Goal: Task Accomplishment & Management: Use online tool/utility

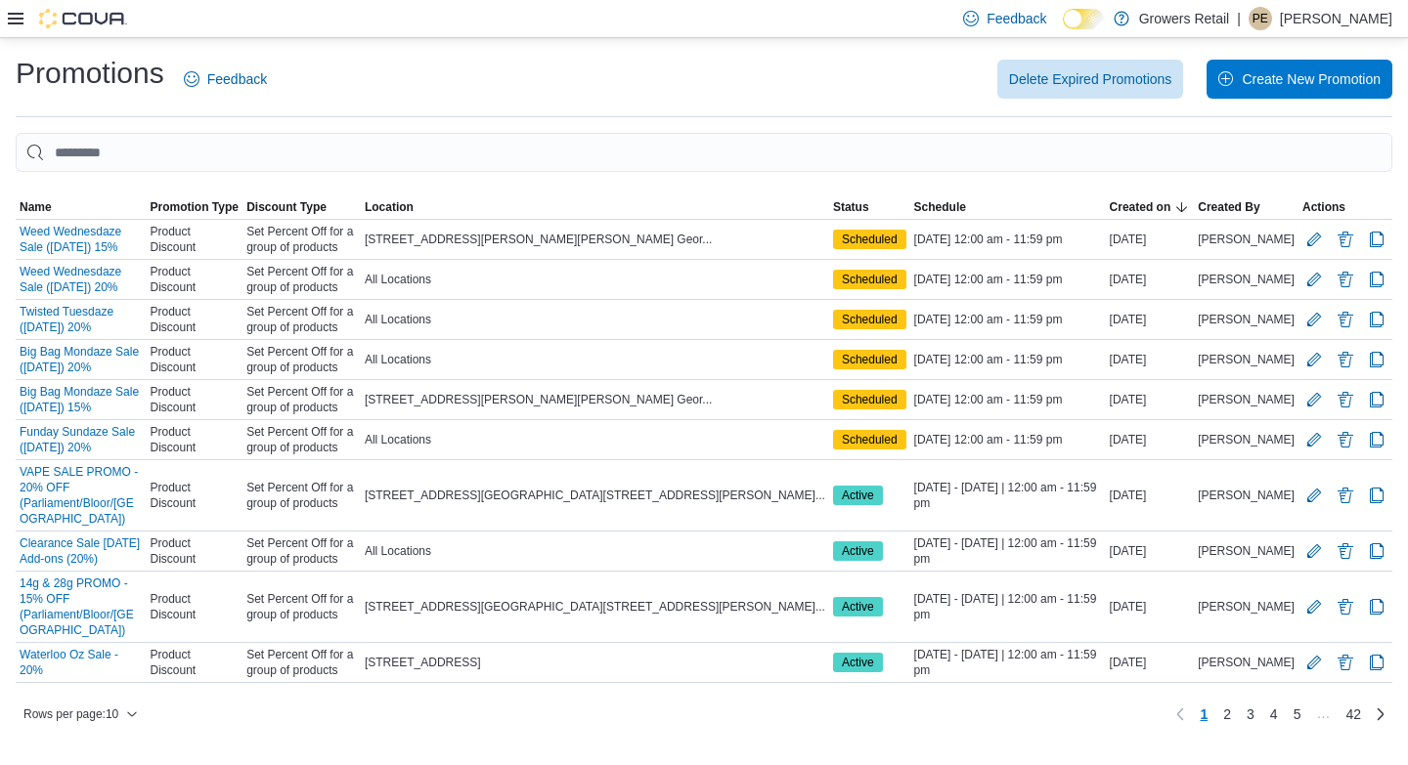
click at [9, 30] on div at bounding box center [67, 18] width 119 height 37
click at [14, 20] on icon at bounding box center [16, 19] width 16 height 16
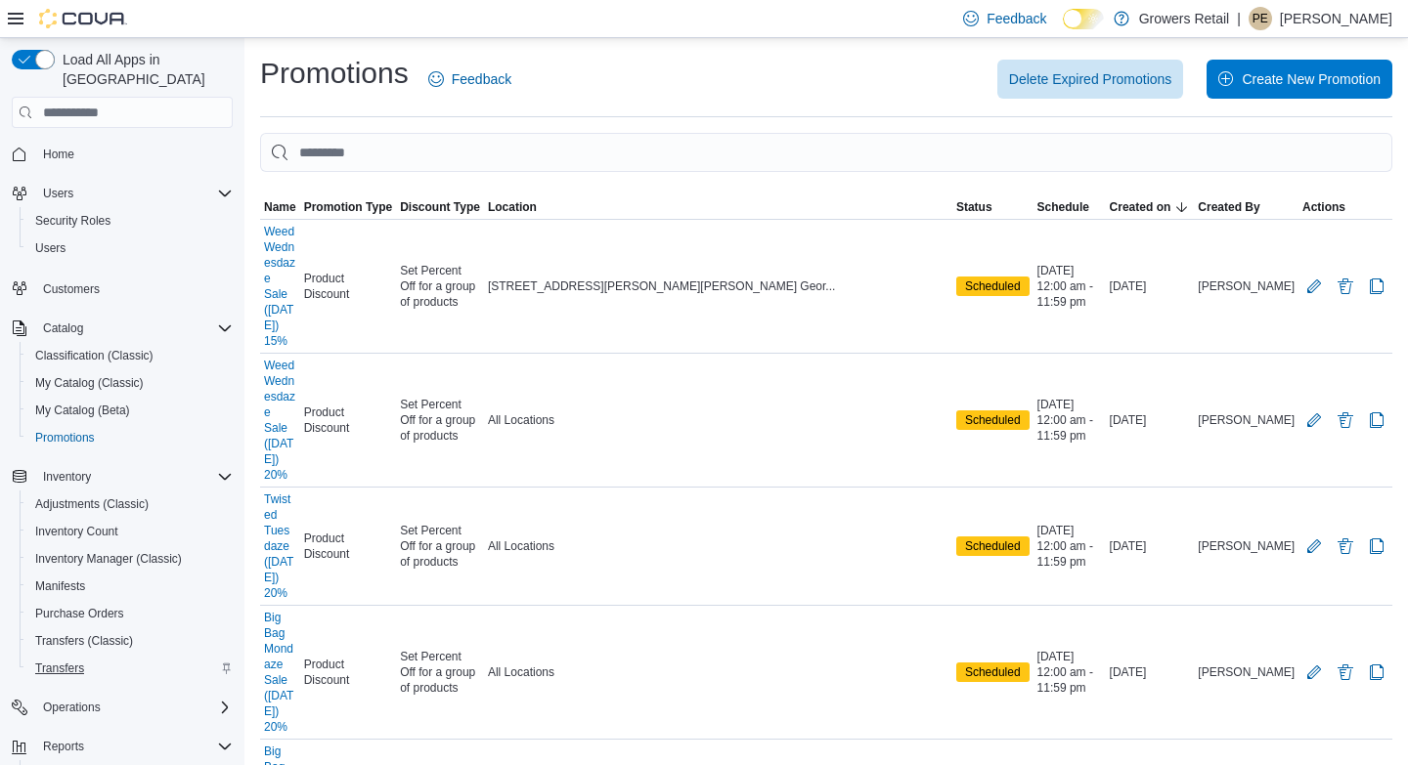
scroll to position [148, 0]
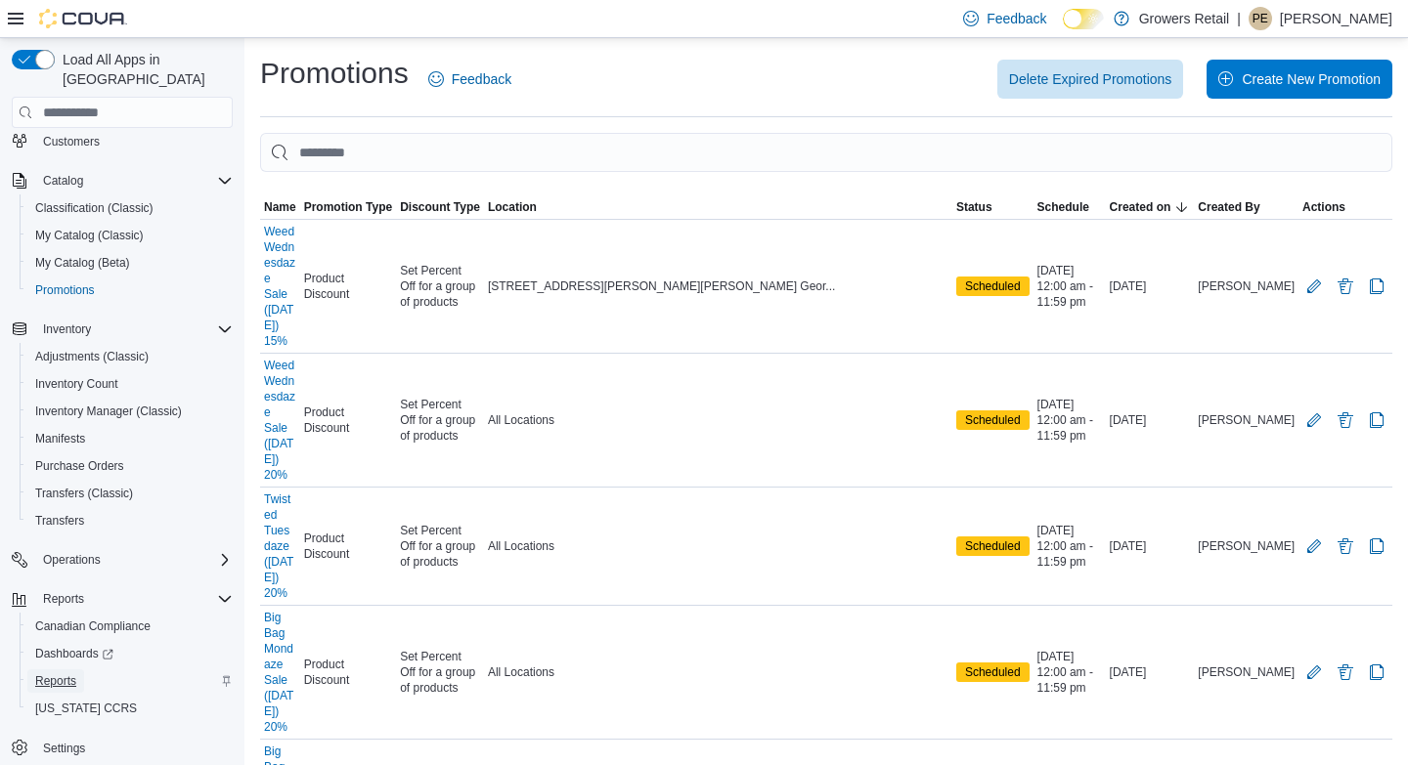
click at [65, 673] on span "Reports" at bounding box center [55, 681] width 41 height 16
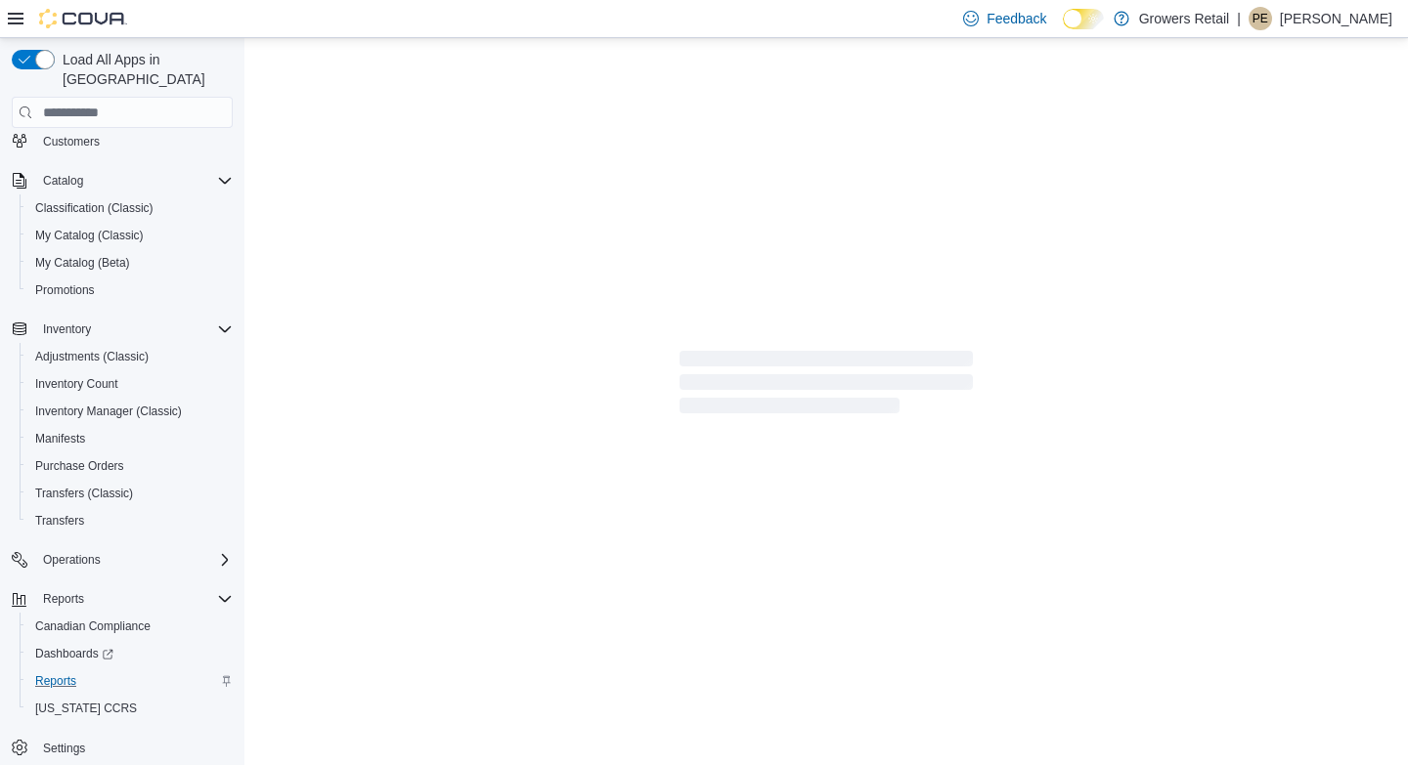
scroll to position [148, 0]
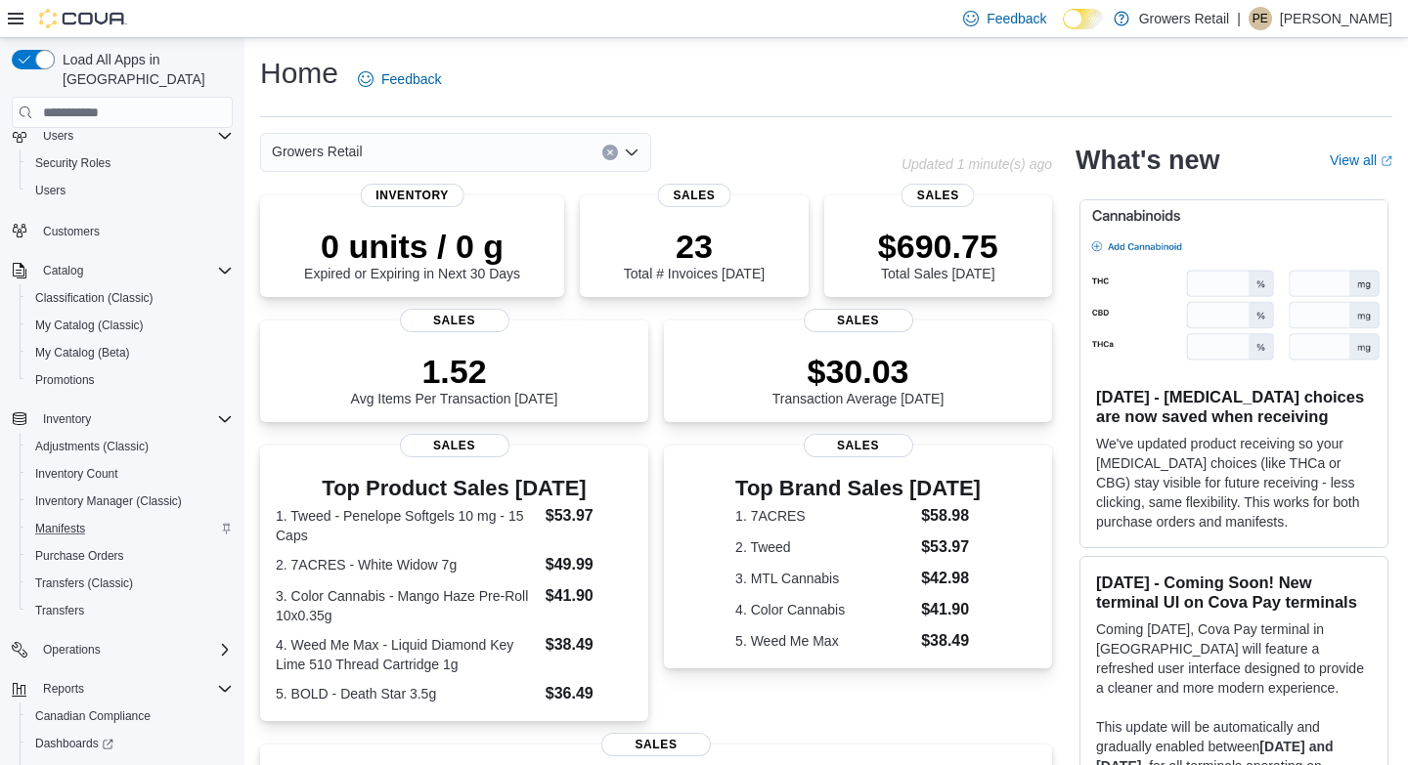
scroll to position [148, 0]
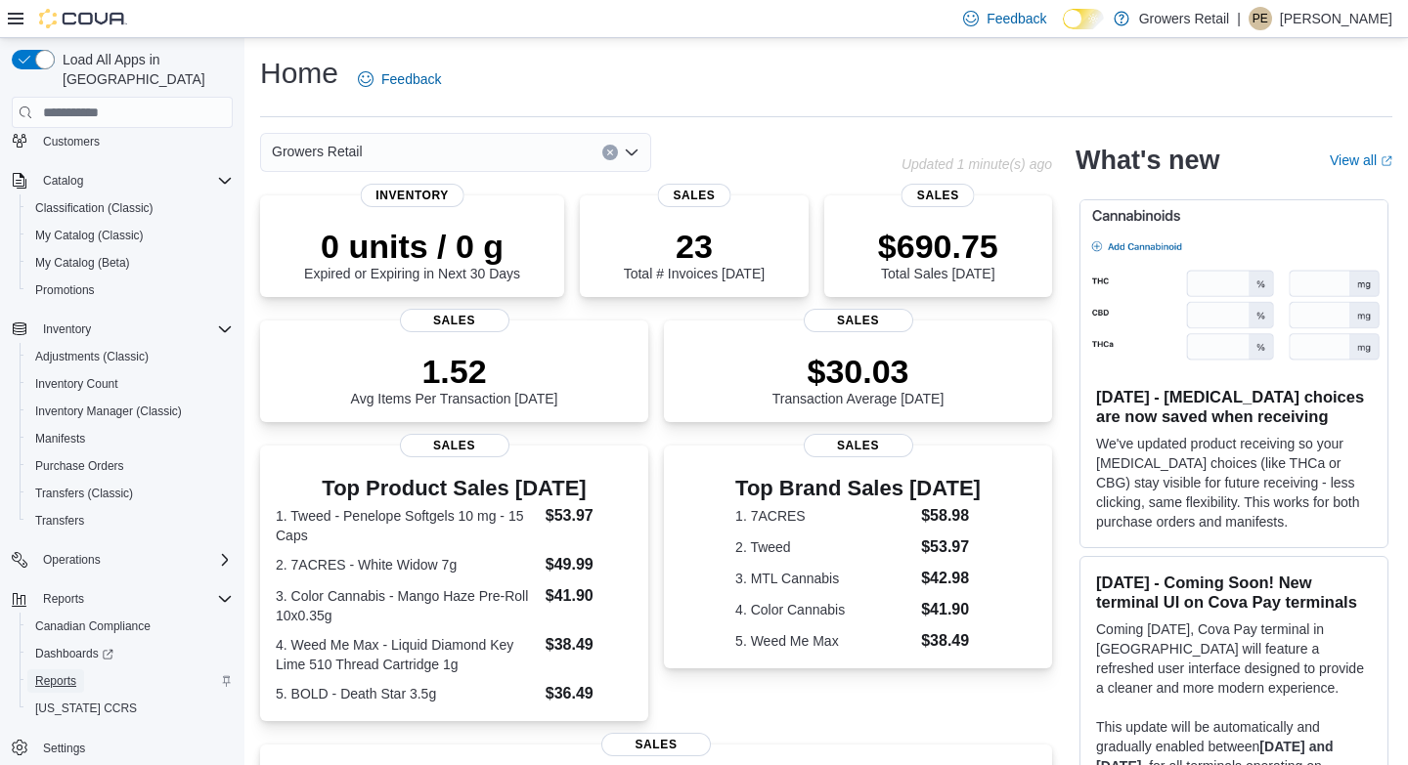
click at [65, 673] on span "Reports" at bounding box center [55, 681] width 41 height 16
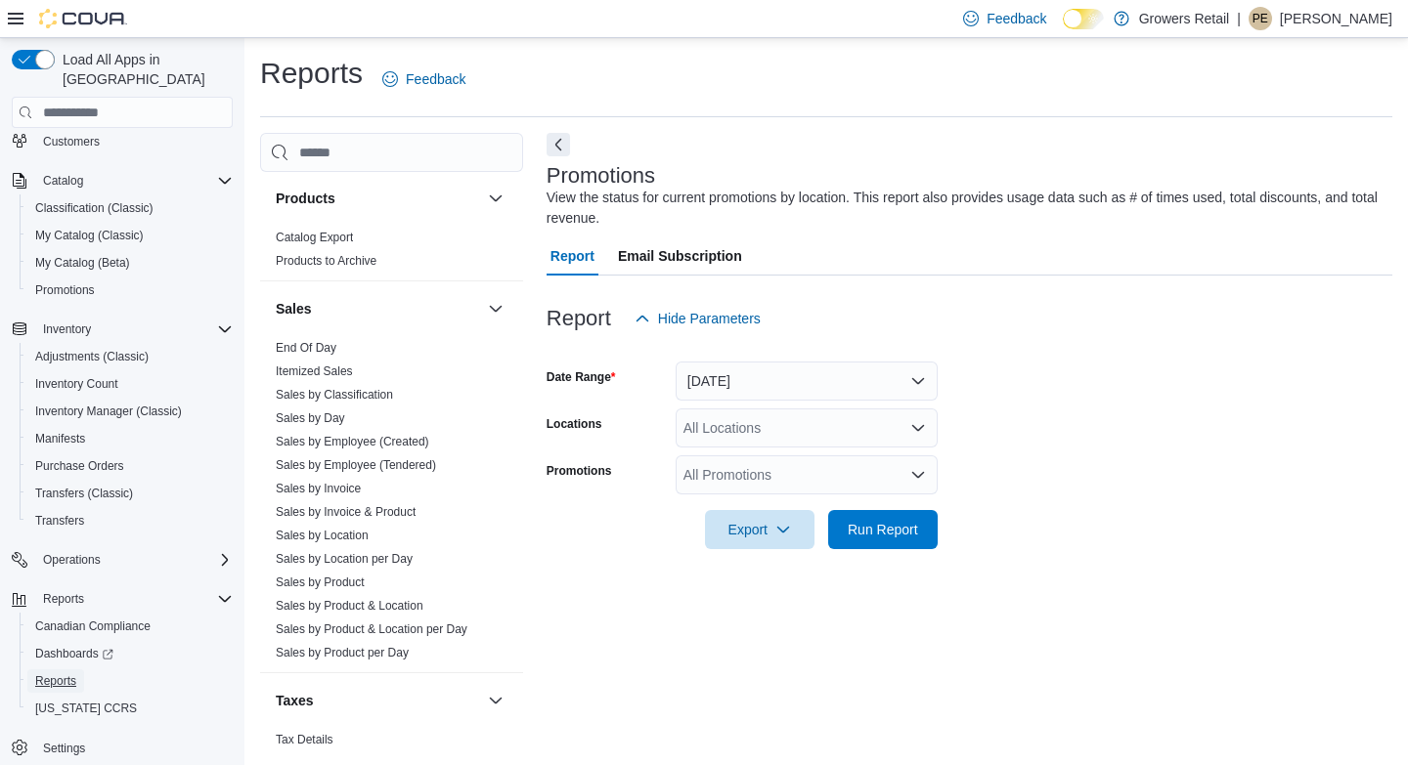
scroll to position [1254, 0]
click at [354, 607] on link "Sales by Product & Location" at bounding box center [350, 605] width 148 height 14
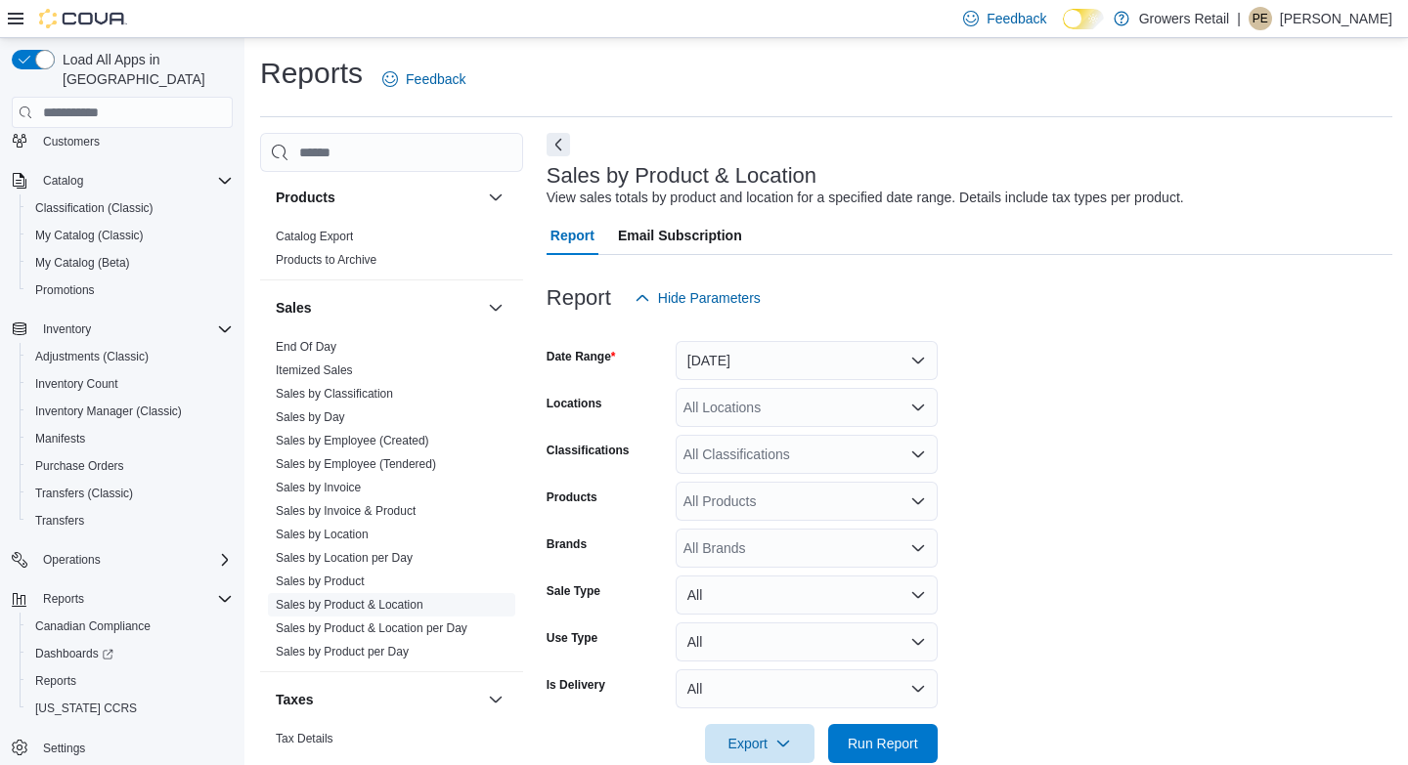
scroll to position [37, 0]
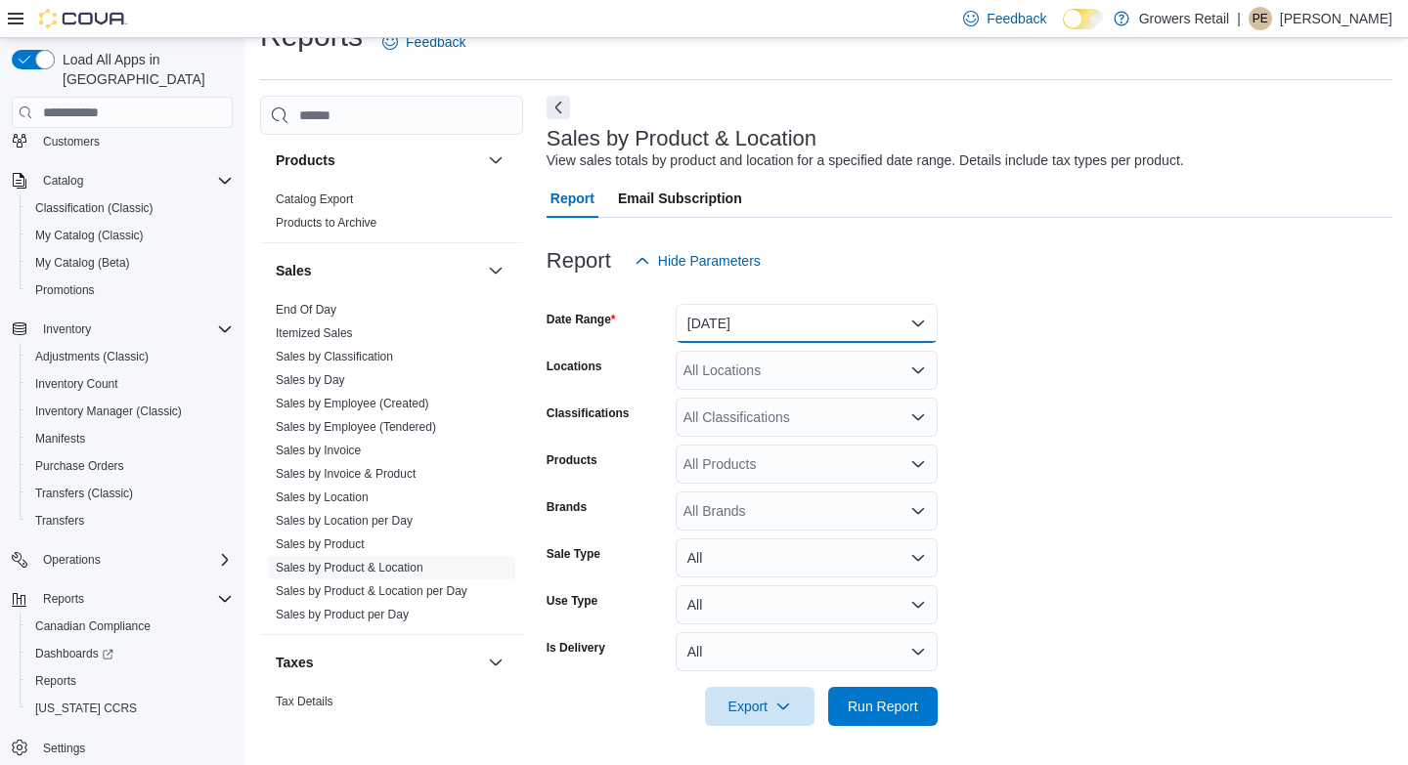
click at [765, 316] on button "Yesterday" at bounding box center [806, 323] width 262 height 39
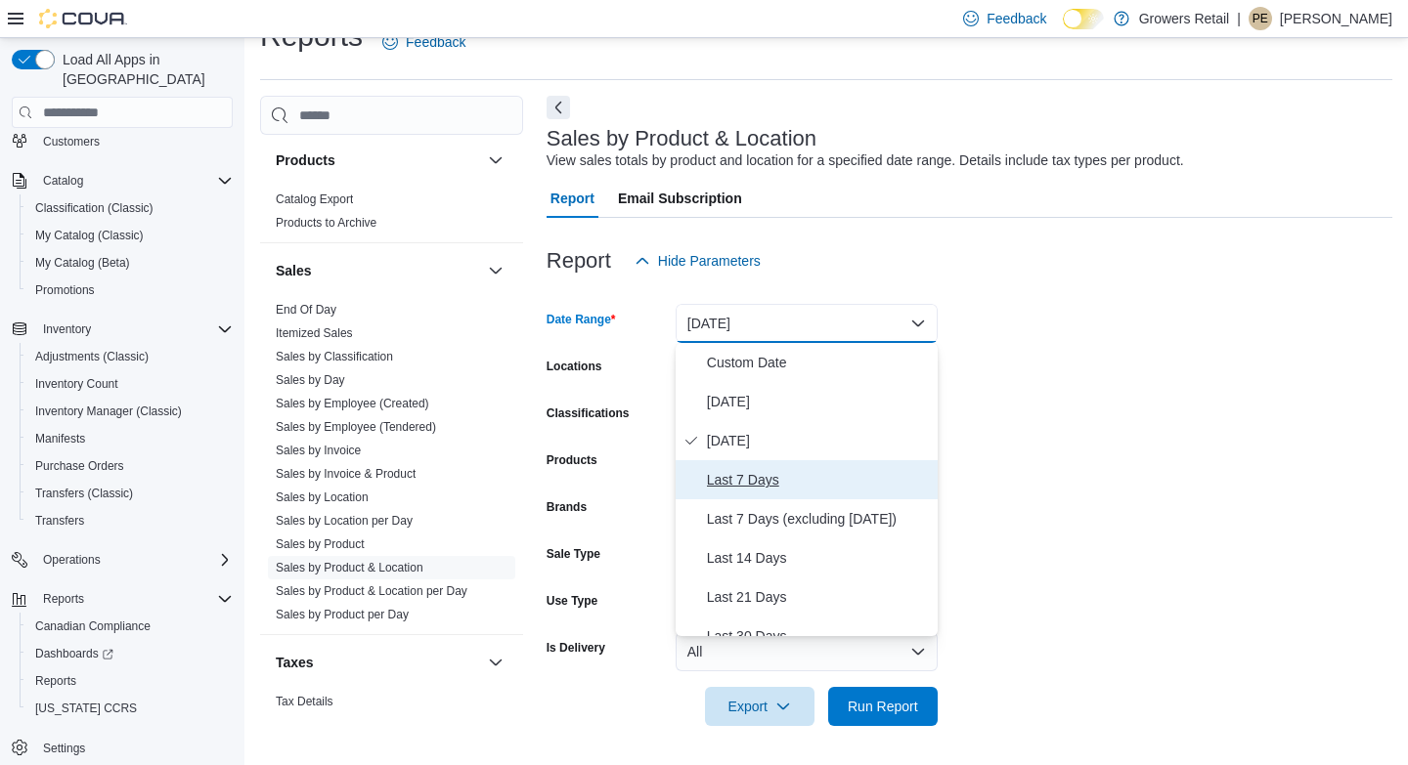
click at [752, 481] on span "Last 7 Days" at bounding box center [818, 479] width 223 height 23
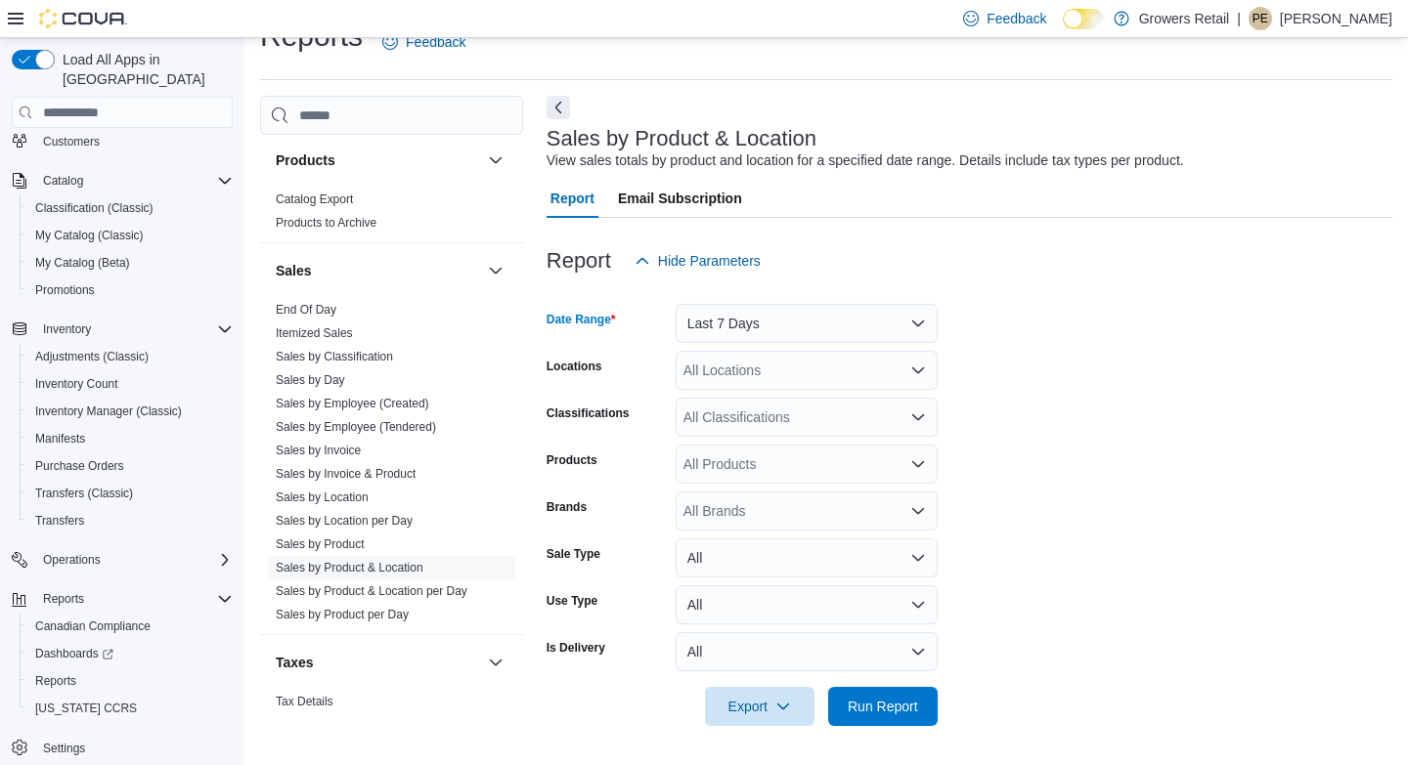
click at [887, 365] on div "All Locations" at bounding box center [806, 370] width 262 height 39
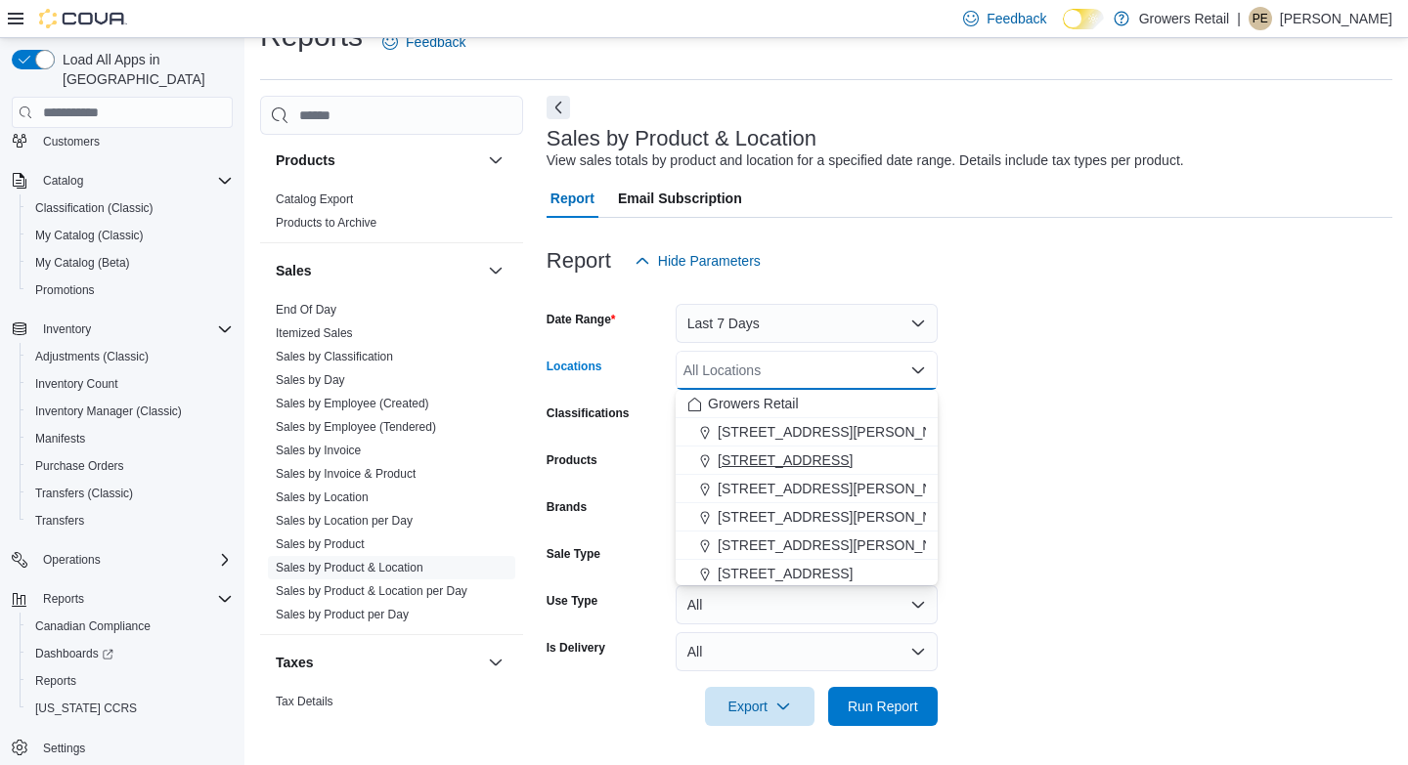
click at [832, 451] on span "1239 Bloor Street W" at bounding box center [784, 461] width 135 height 20
click at [946, 428] on form "Date Range Last 7 Days Locations 1239 Bloor Street W Combo box. Selected. 1239 …" at bounding box center [968, 504] width 845 height 446
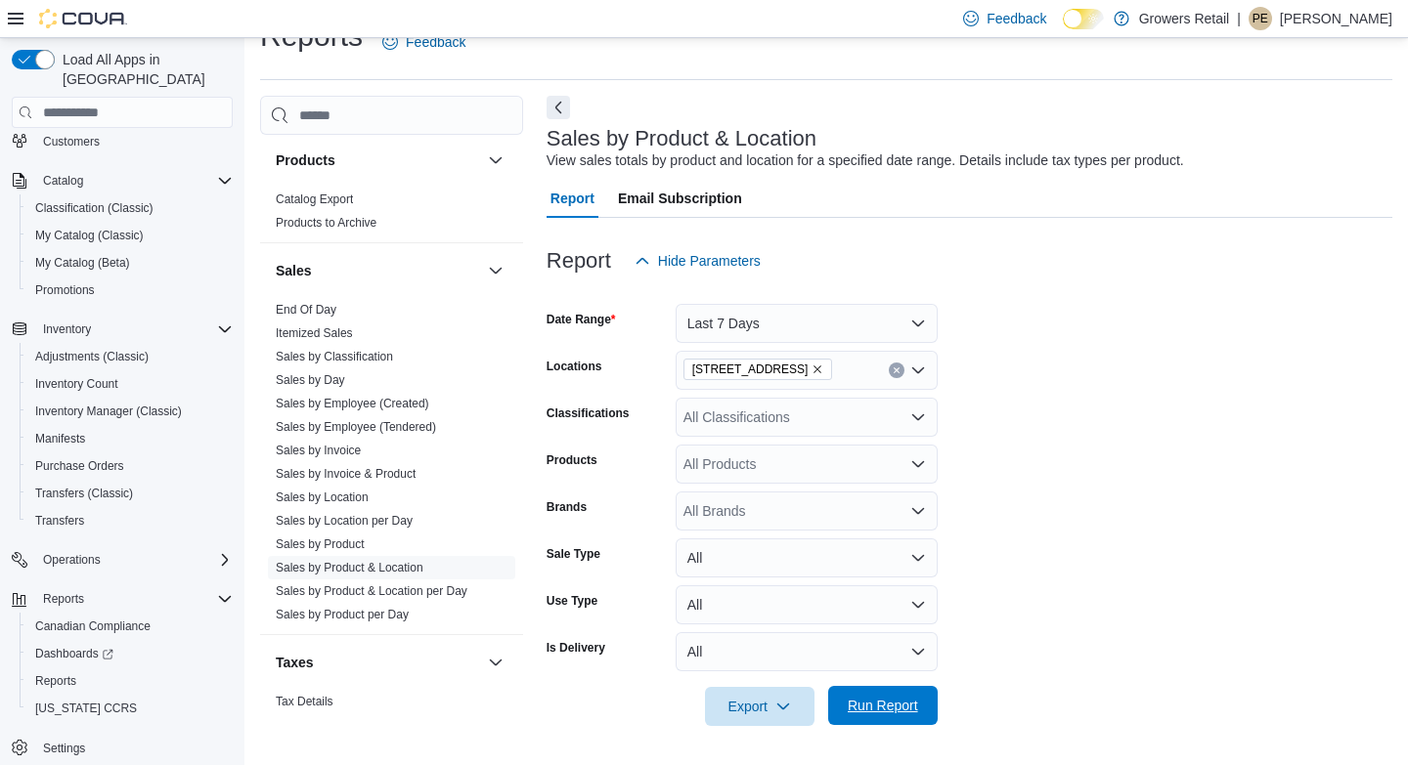
click at [850, 699] on span "Run Report" at bounding box center [882, 706] width 70 height 20
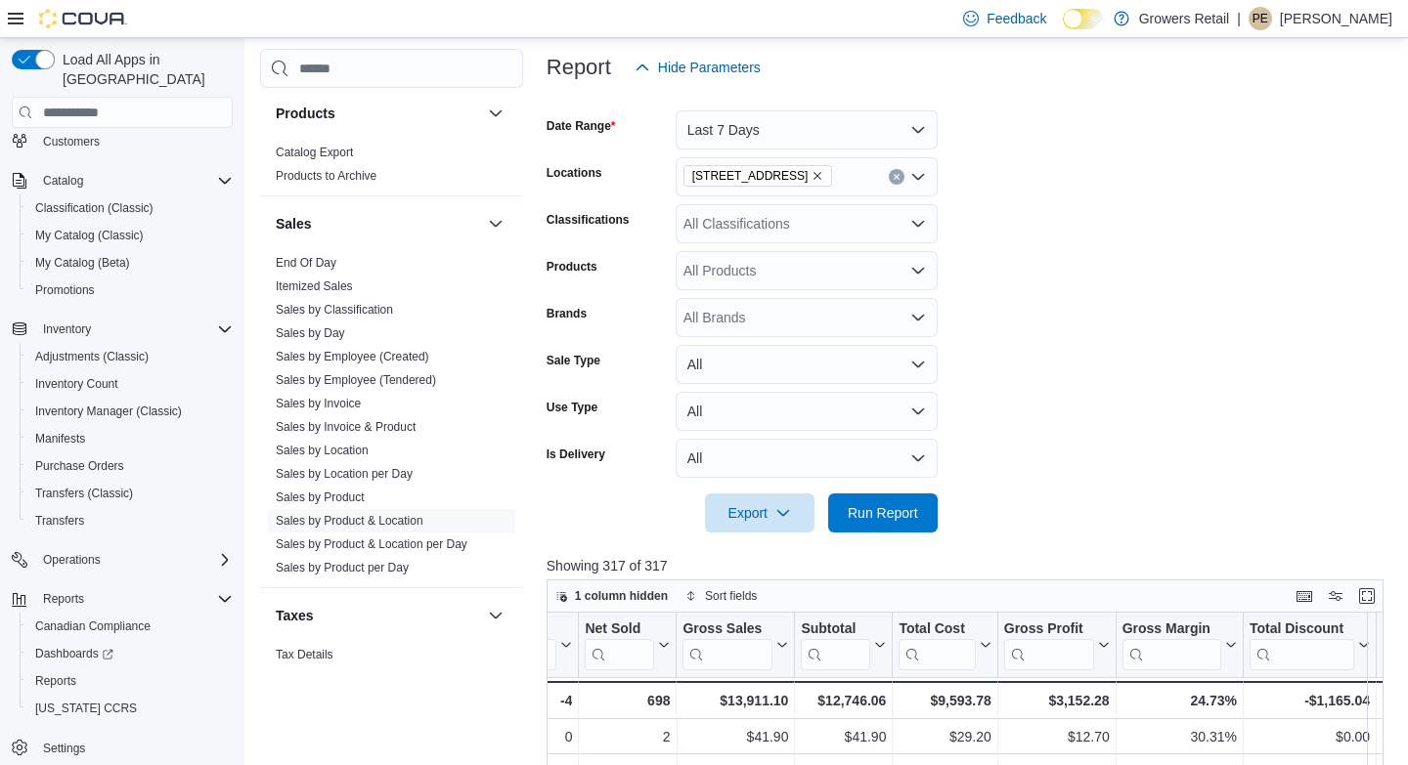
scroll to position [227, 0]
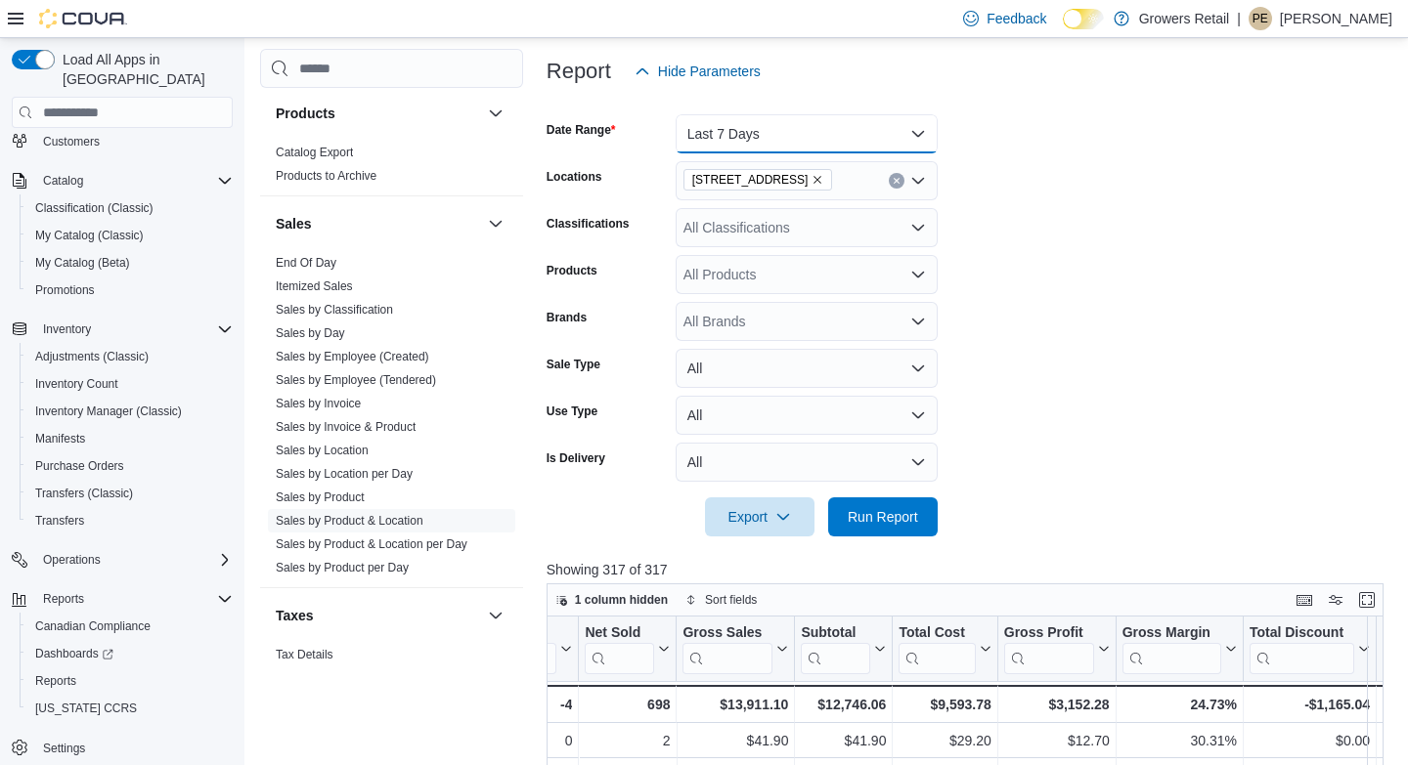
click at [805, 147] on button "Last 7 Days" at bounding box center [806, 133] width 262 height 39
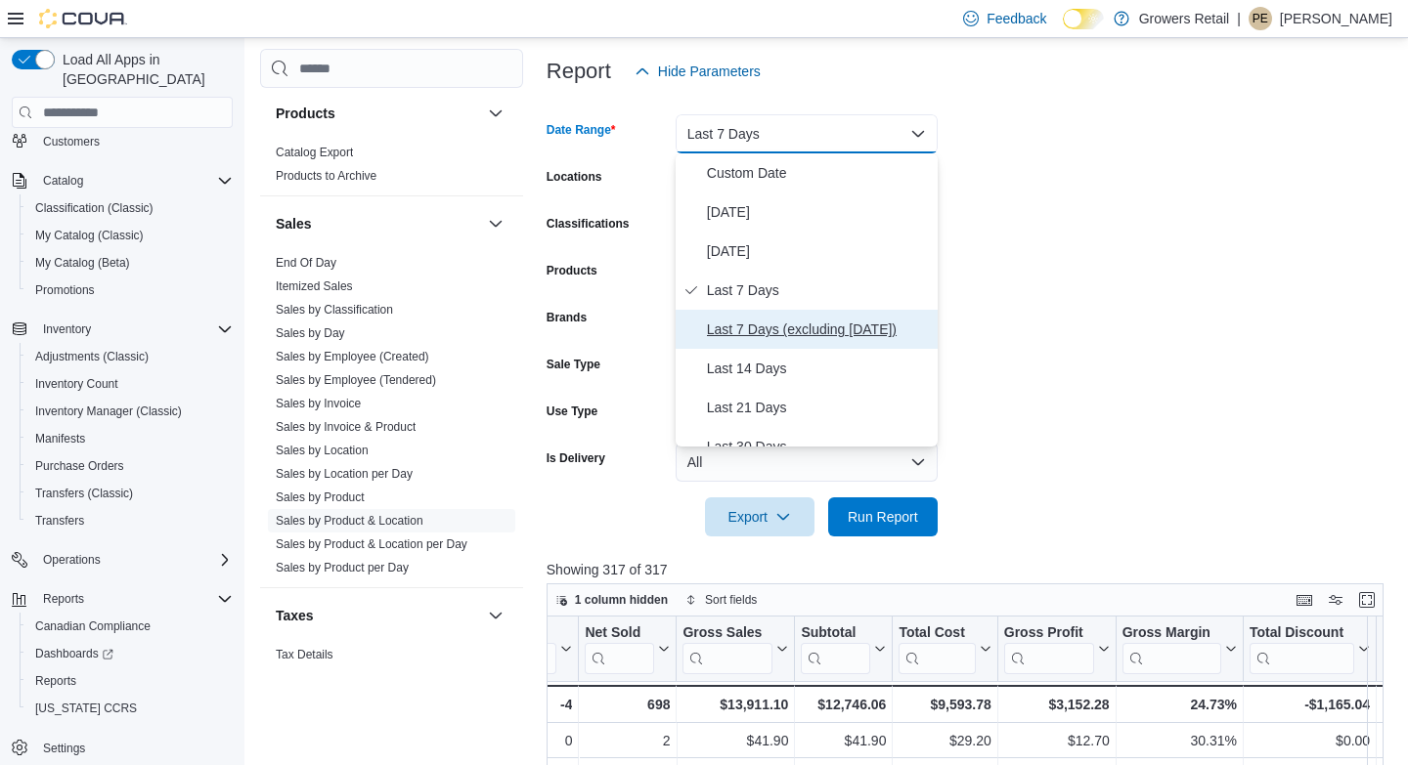
click at [793, 326] on span "Last 7 Days (excluding today)" at bounding box center [818, 329] width 223 height 23
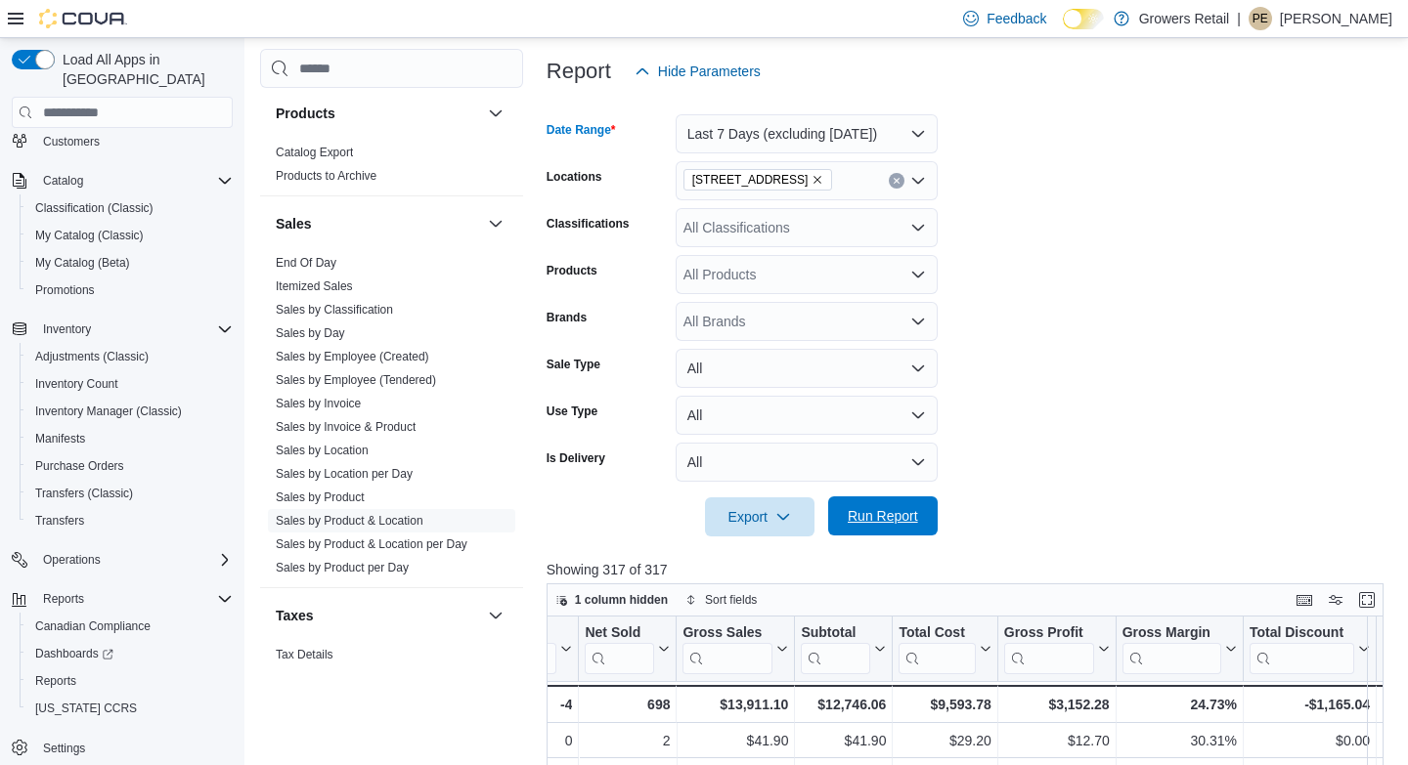
click at [906, 510] on span "Run Report" at bounding box center [882, 516] width 70 height 20
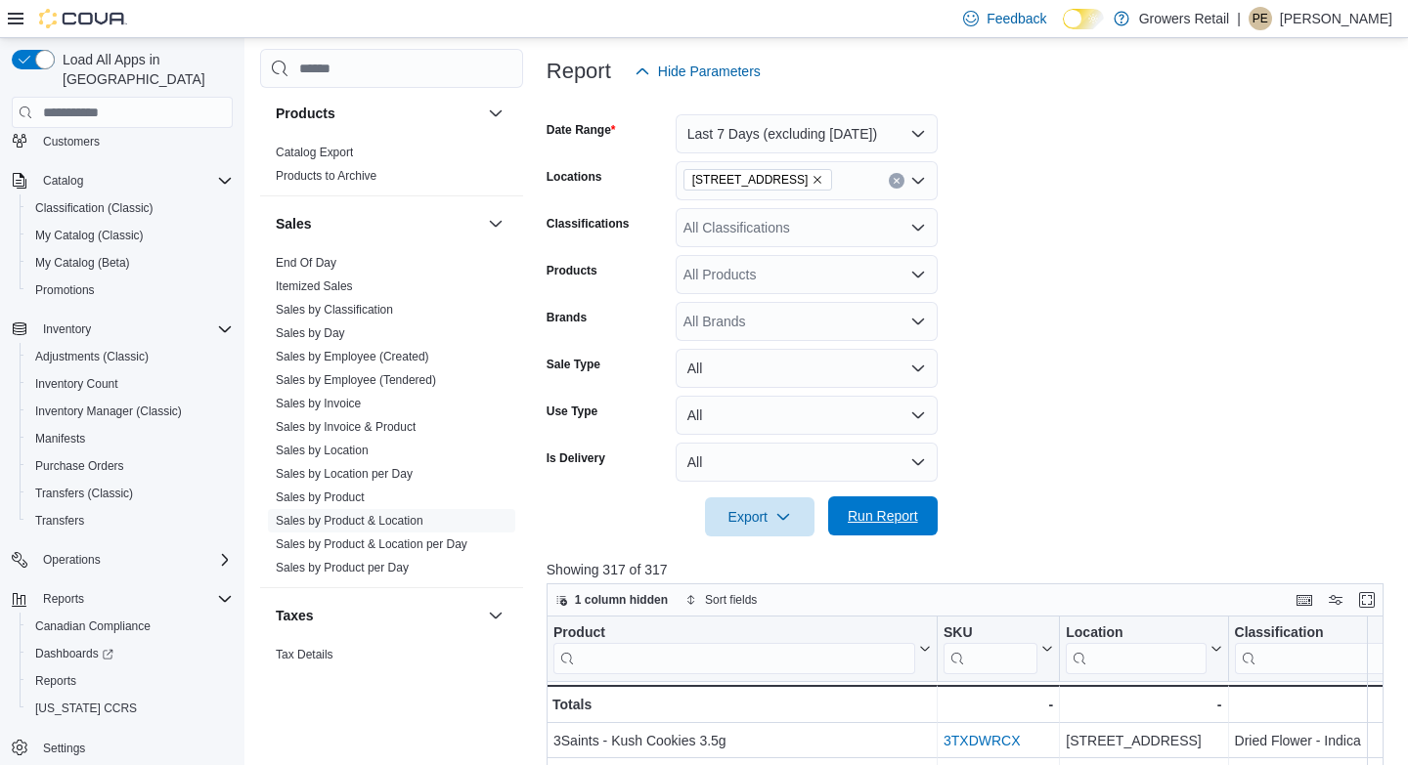
click at [906, 510] on span "Run Report" at bounding box center [882, 516] width 70 height 20
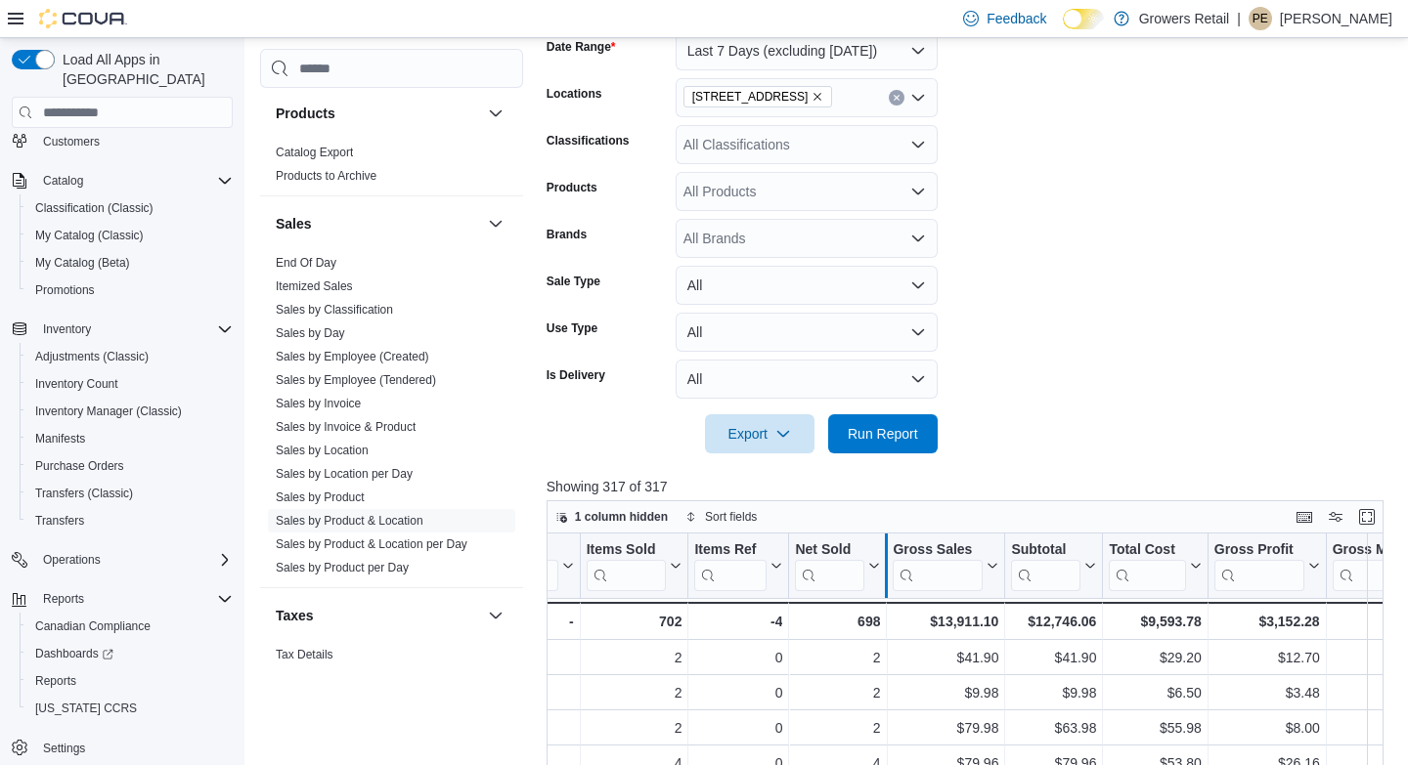
scroll to position [130, 0]
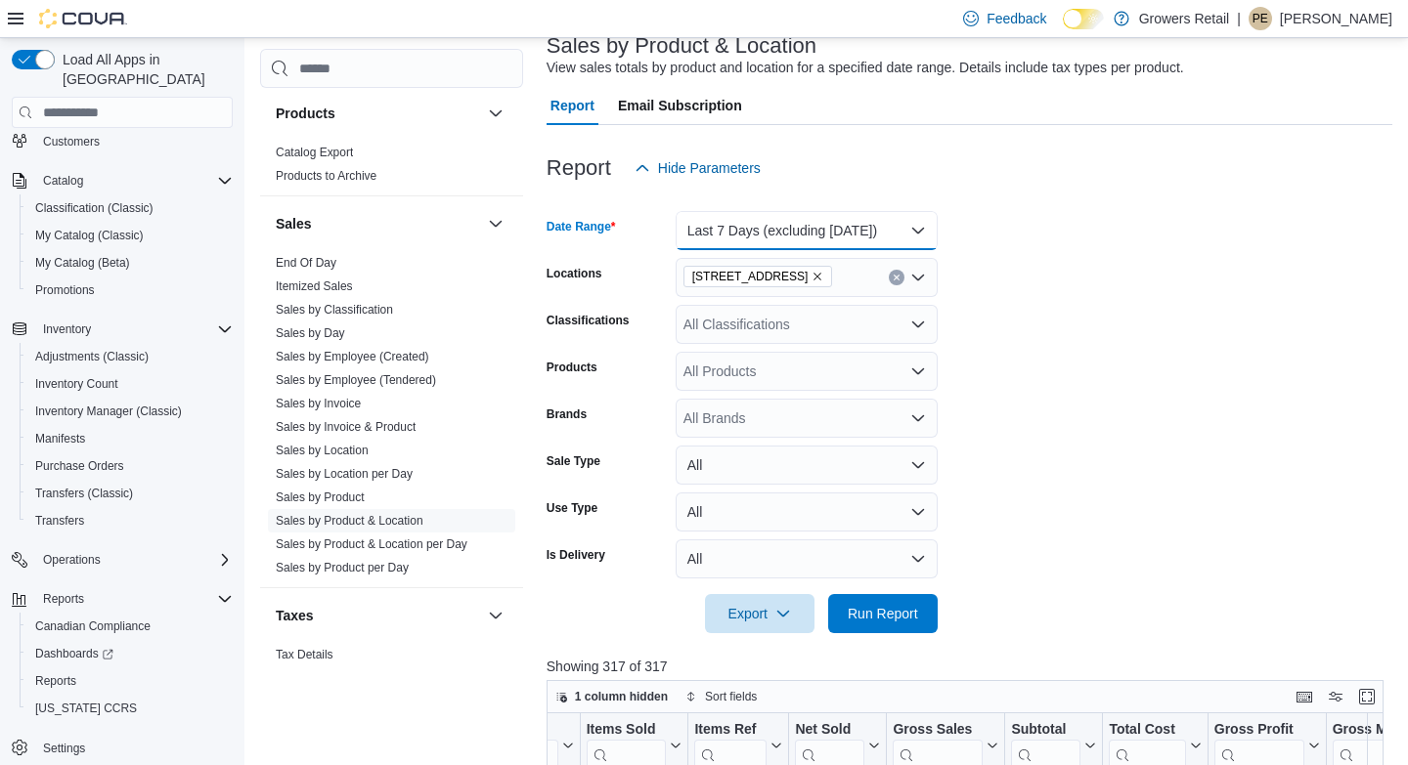
click at [858, 229] on button "Last 7 Days (excluding today)" at bounding box center [806, 230] width 262 height 39
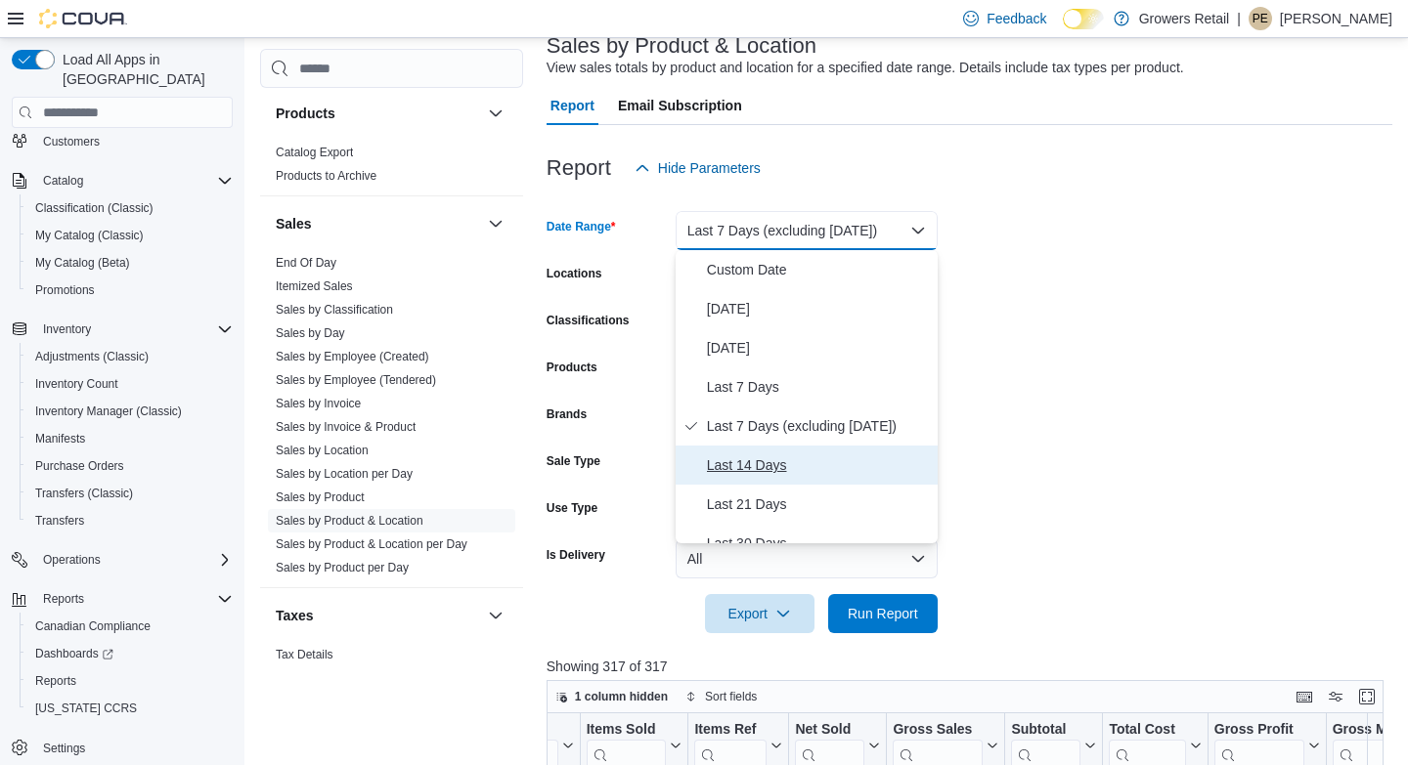
click at [768, 464] on span "Last 14 Days" at bounding box center [818, 465] width 223 height 23
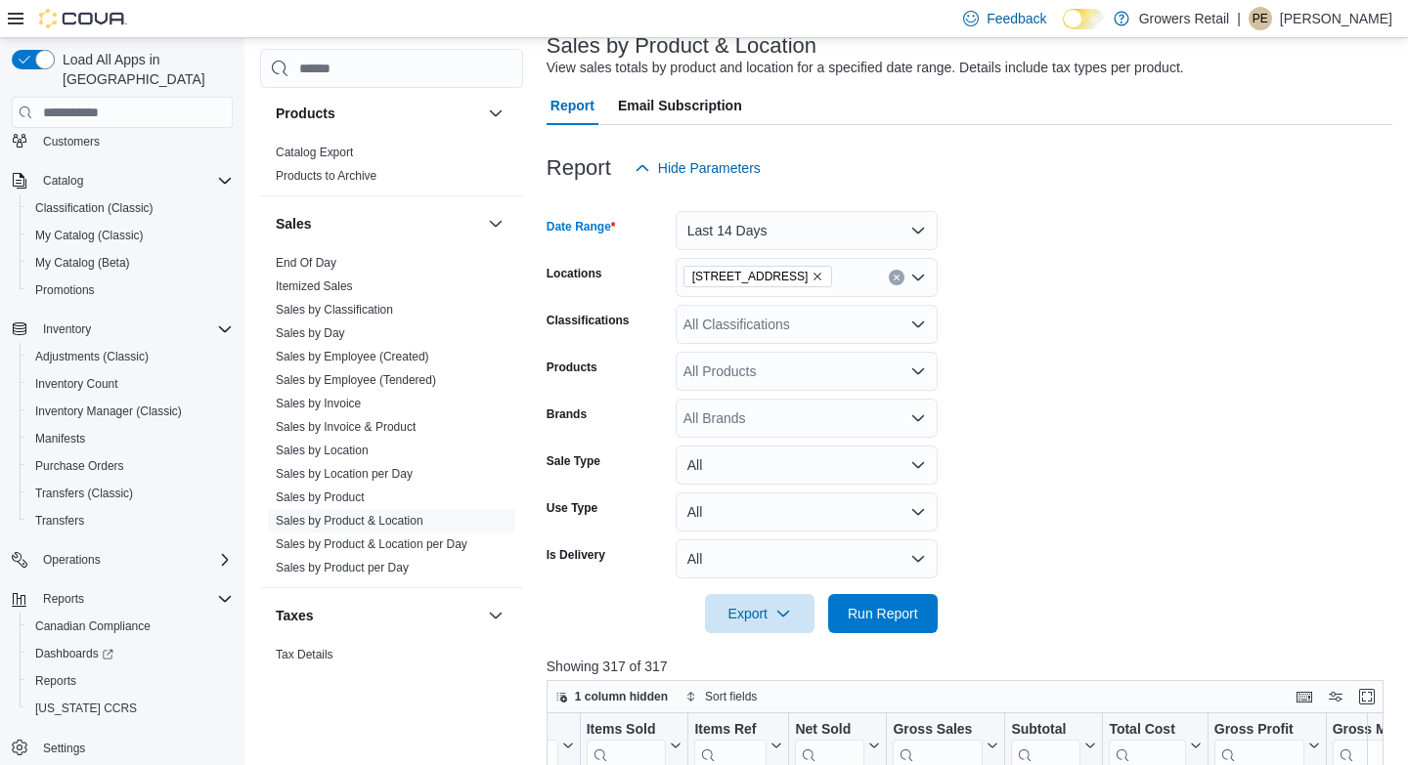
click at [1029, 383] on form "Date Range Last 14 Days Locations 1239 Bloor Street W Classifications All Class…" at bounding box center [968, 411] width 845 height 446
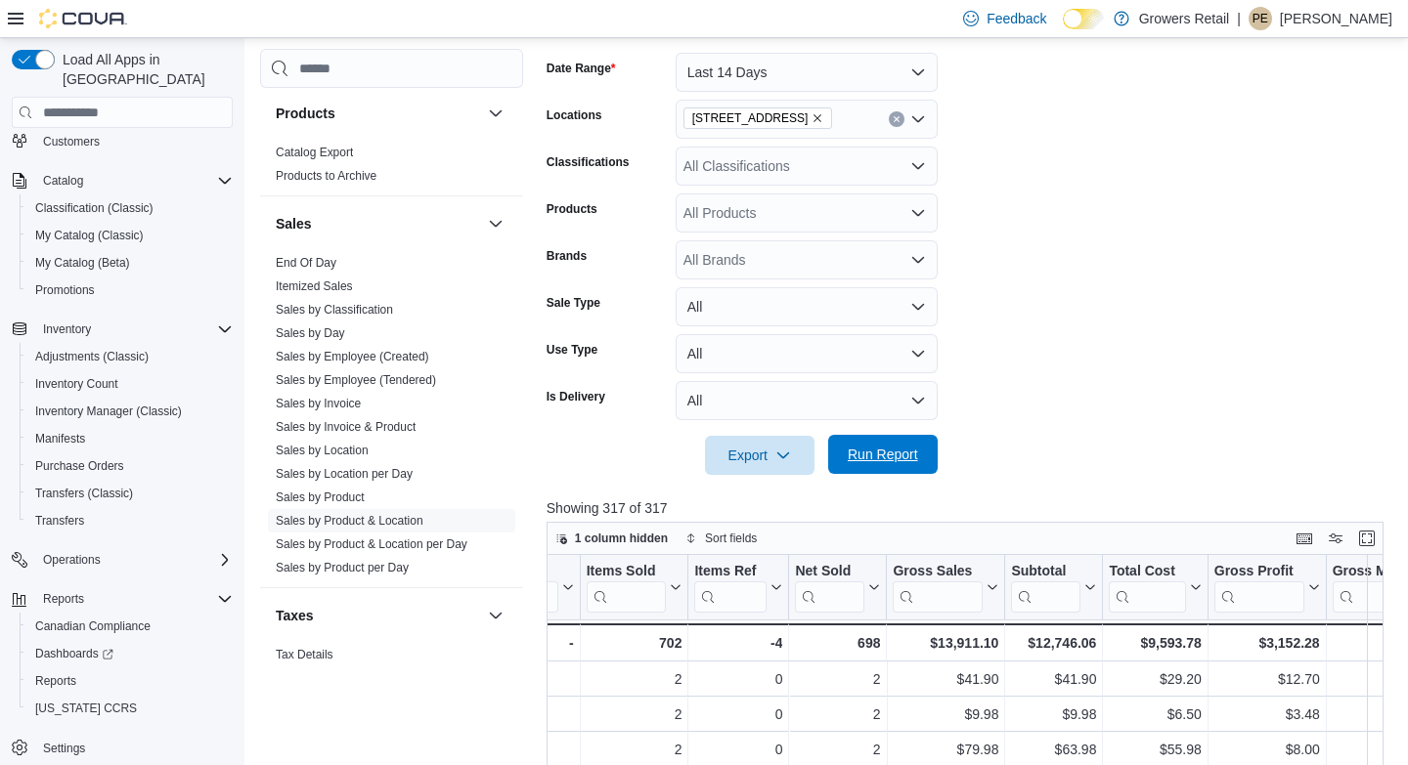
scroll to position [328, 0]
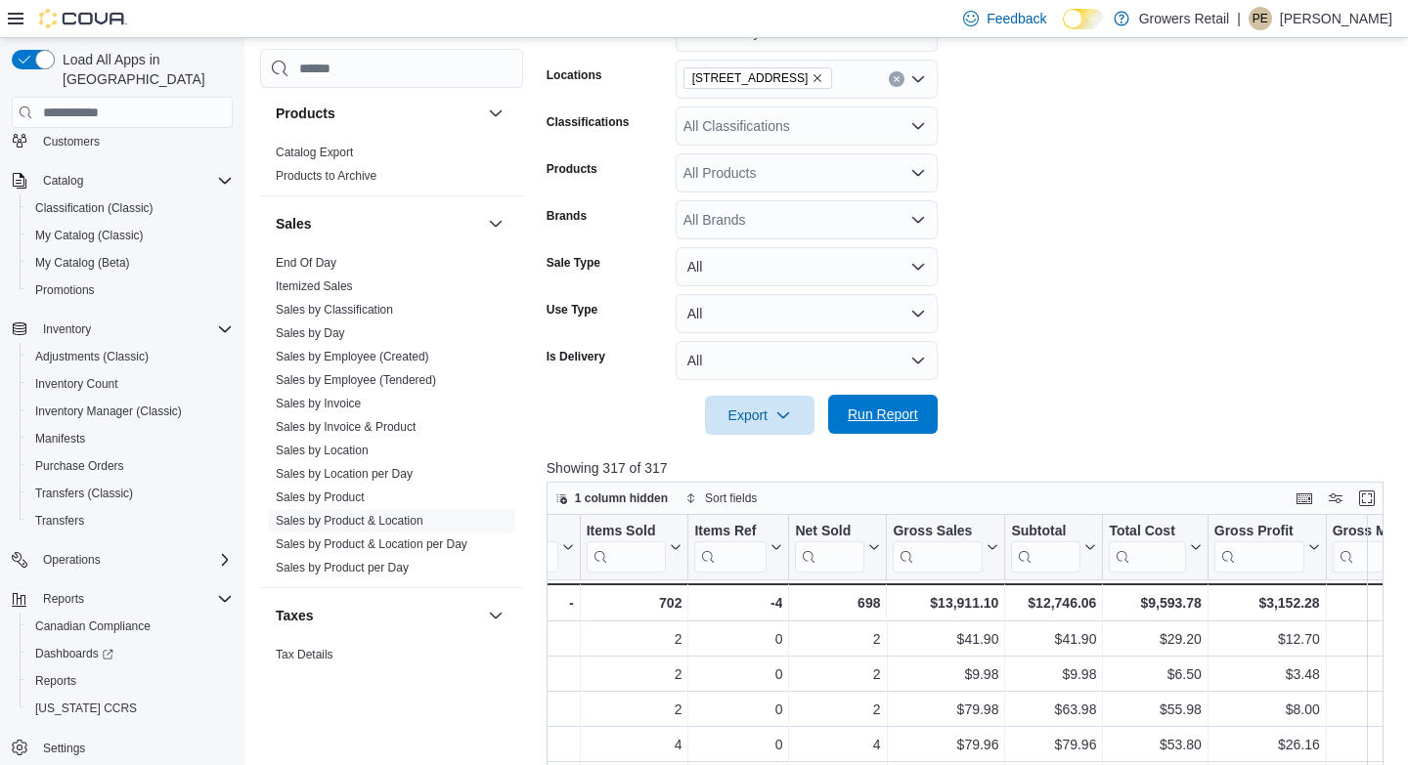
click at [898, 412] on span "Run Report" at bounding box center [882, 415] width 70 height 20
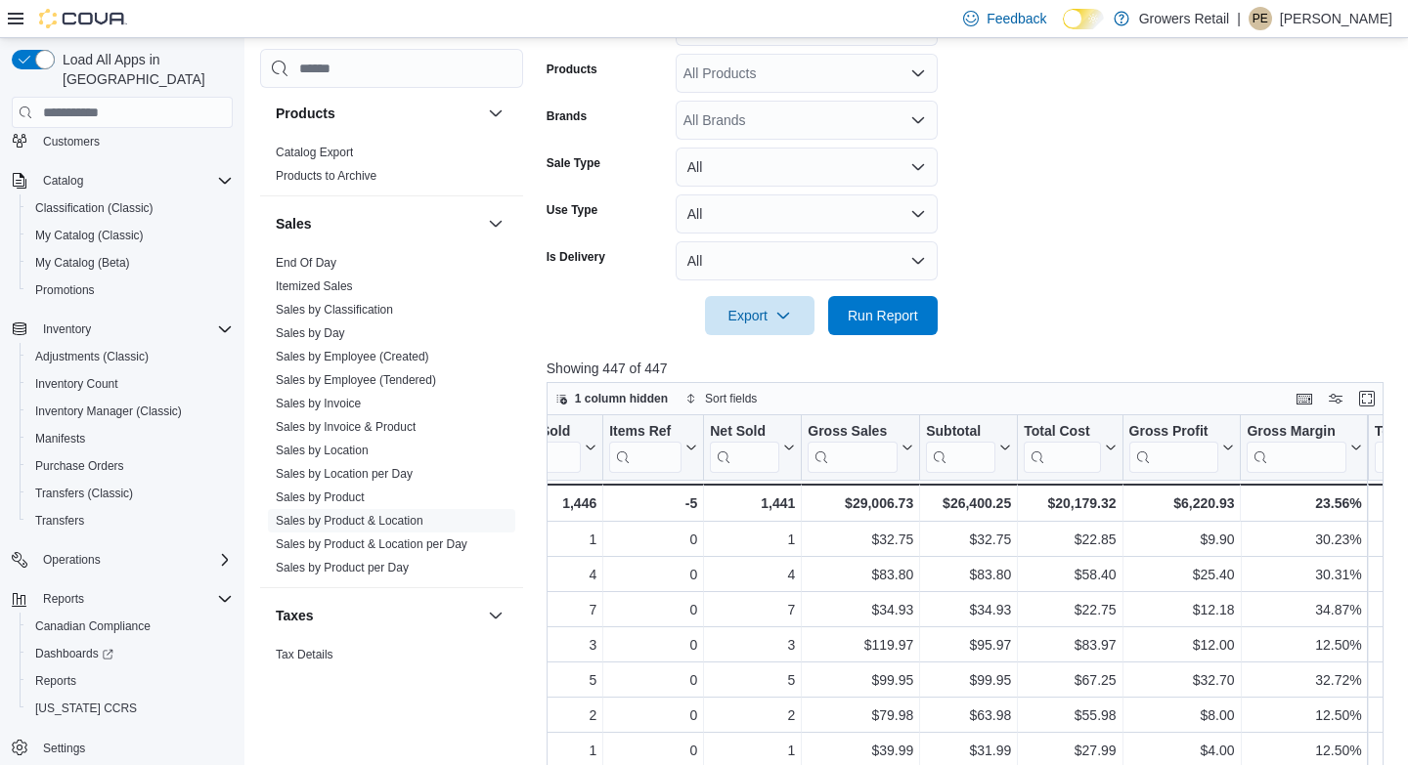
scroll to position [0, 1120]
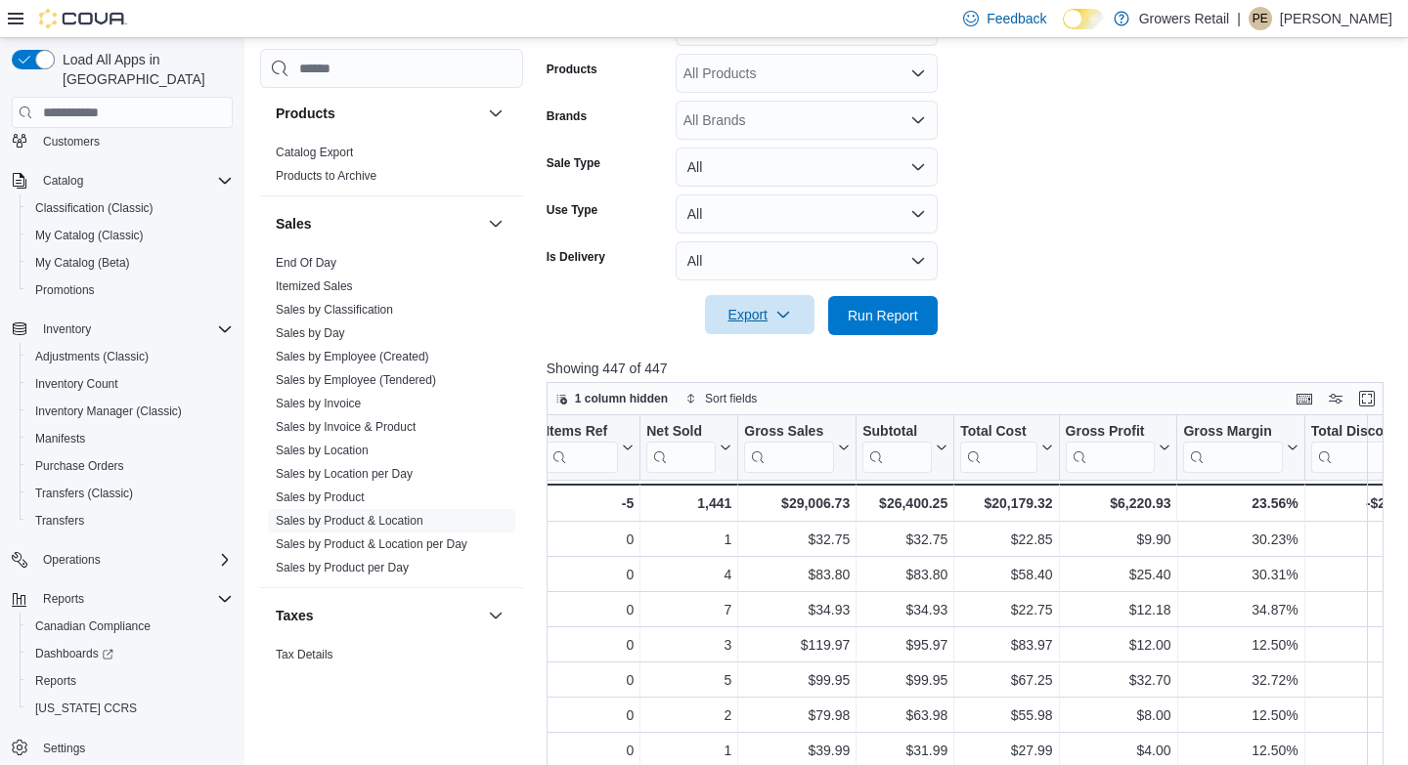
click at [789, 308] on icon "button" at bounding box center [783, 315] width 16 height 16
click at [759, 362] on span "Export to Excel" at bounding box center [760, 355] width 88 height 16
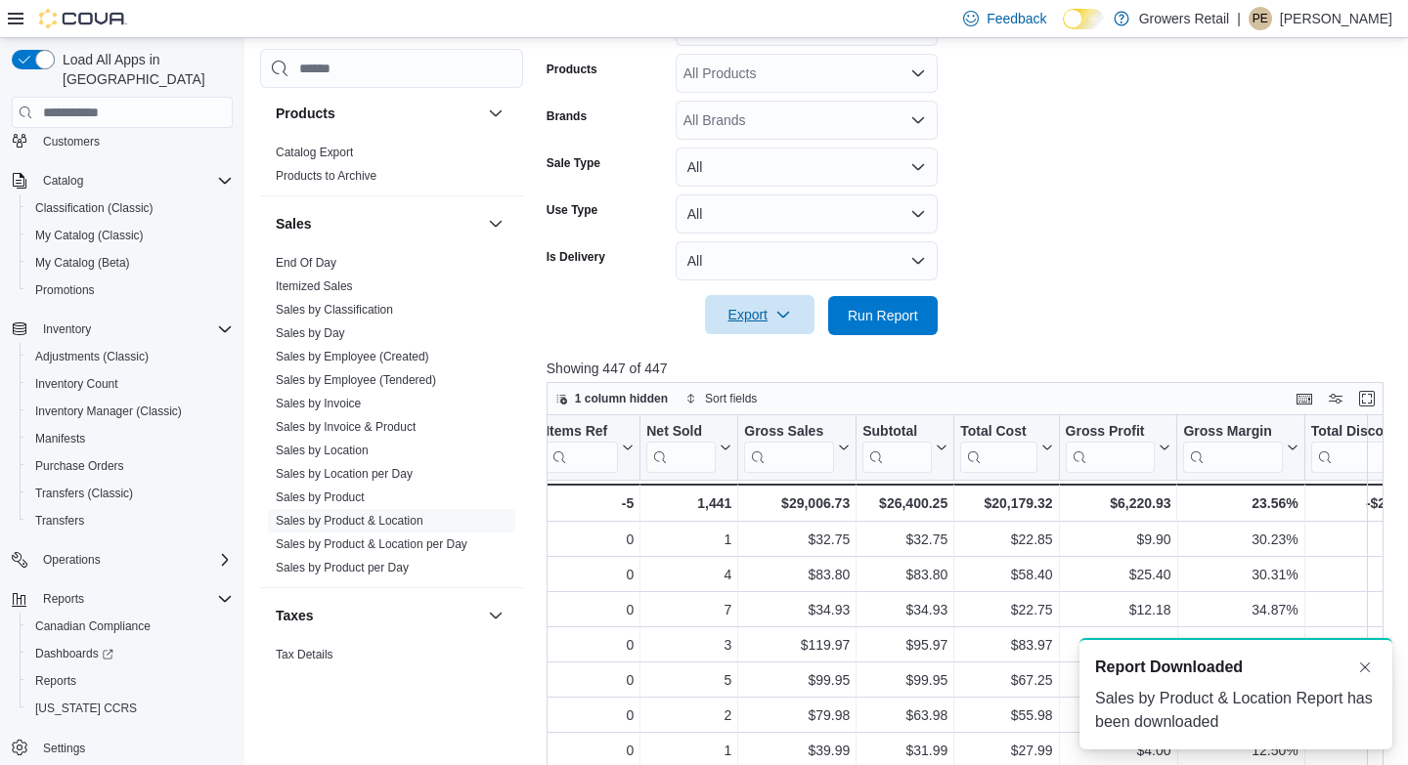
scroll to position [0, 0]
click at [1101, 214] on form "Date Range Last 14 Days Locations 1239 Bloor Street W Classifications All Class…" at bounding box center [968, 113] width 845 height 446
click at [1269, 129] on form "Date Range Last 14 Days Locations 1239 Bloor Street W Classifications All Class…" at bounding box center [968, 113] width 845 height 446
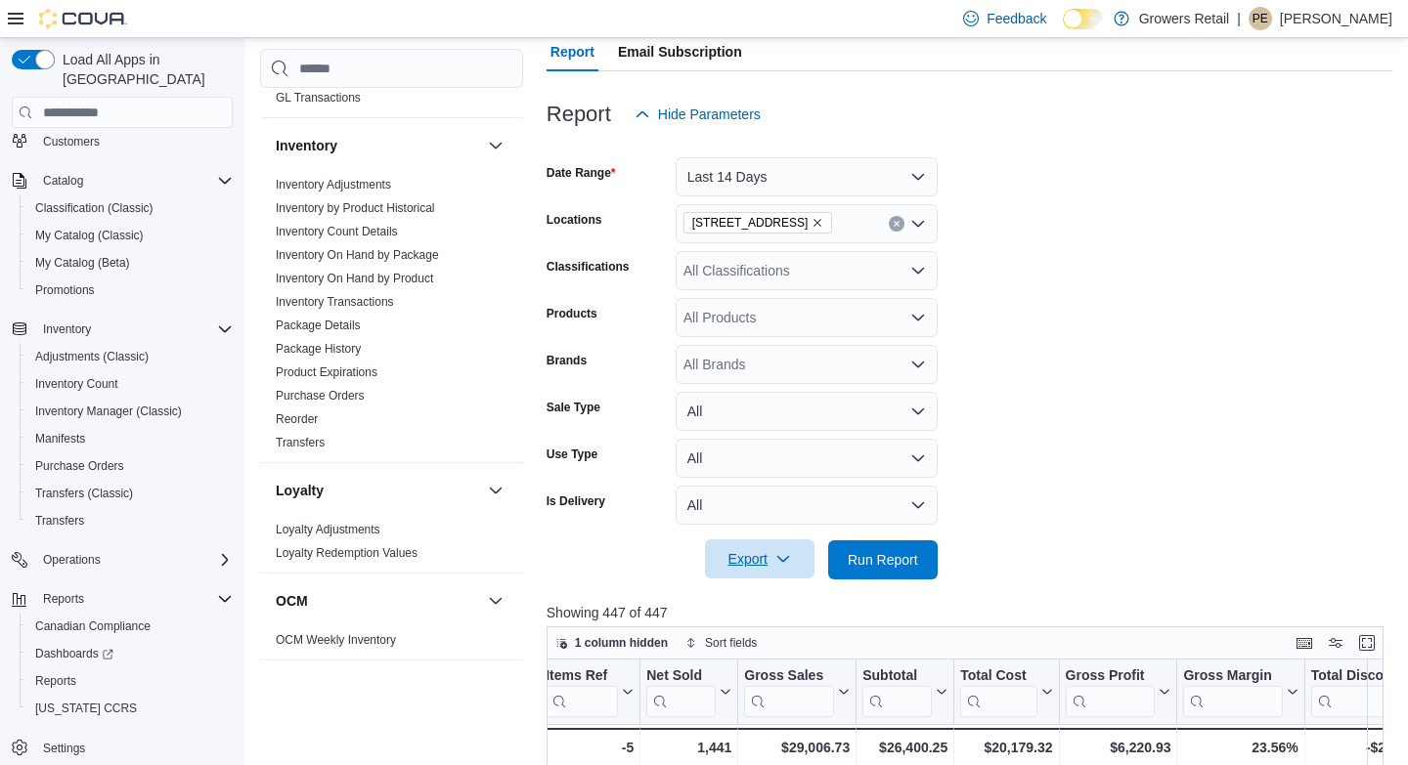
scroll to position [587, 0]
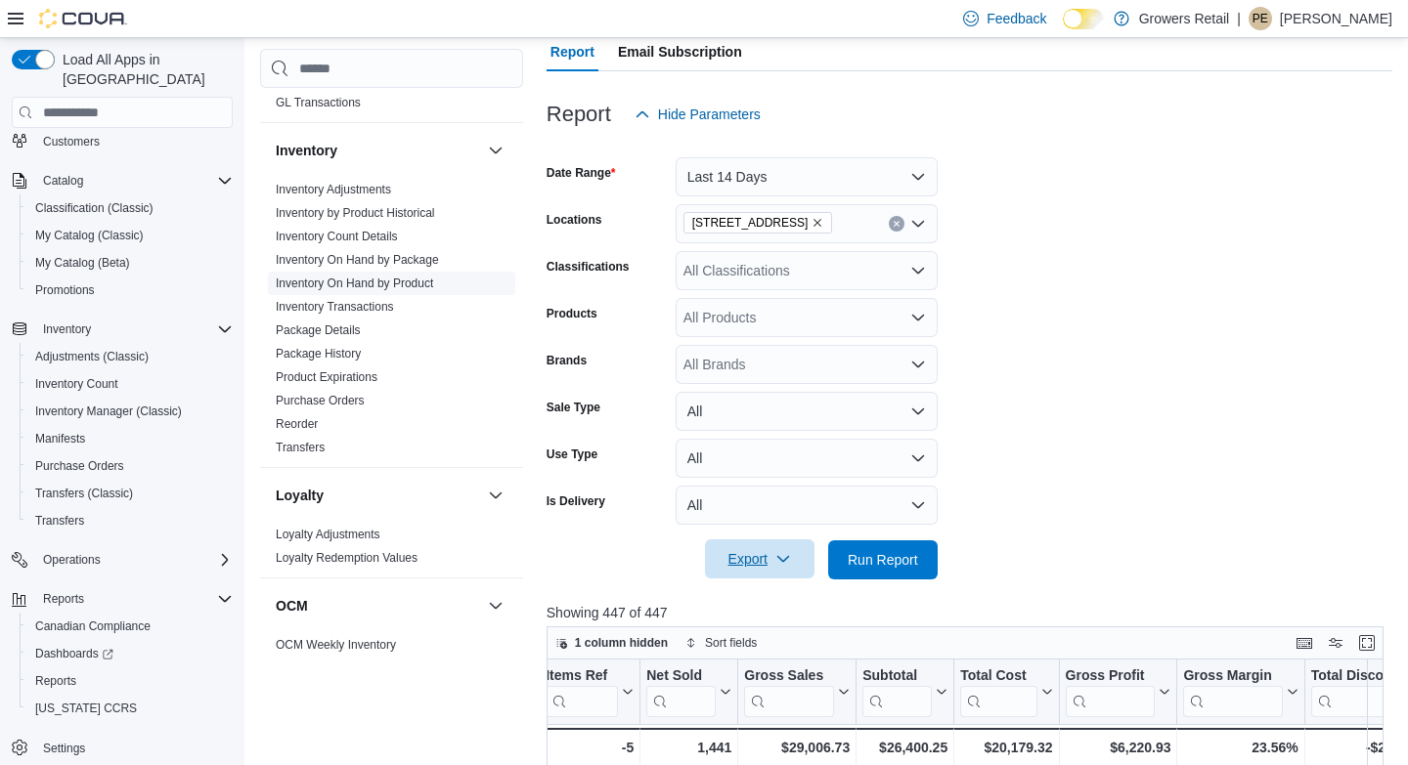
click at [405, 288] on link "Inventory On Hand by Product" at bounding box center [354, 284] width 157 height 14
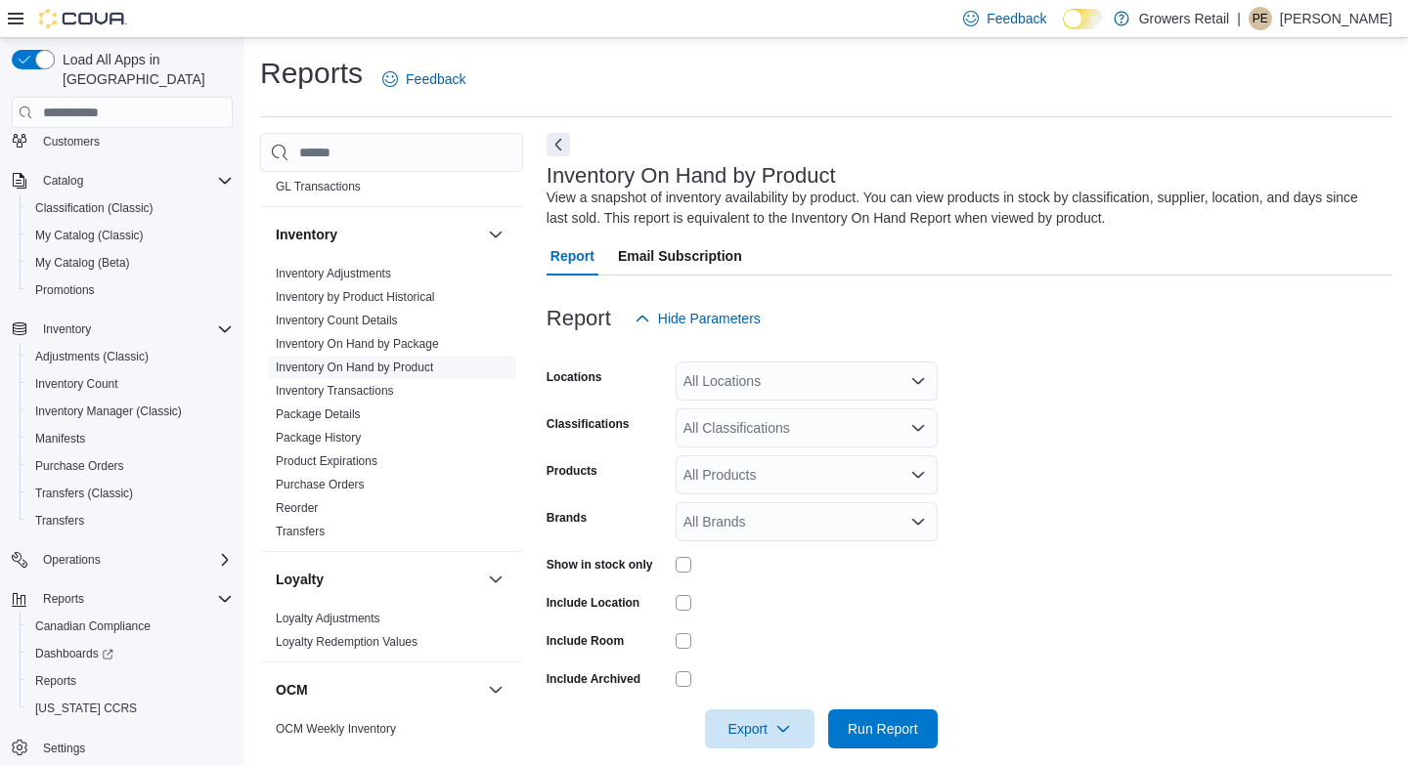
scroll to position [22, 0]
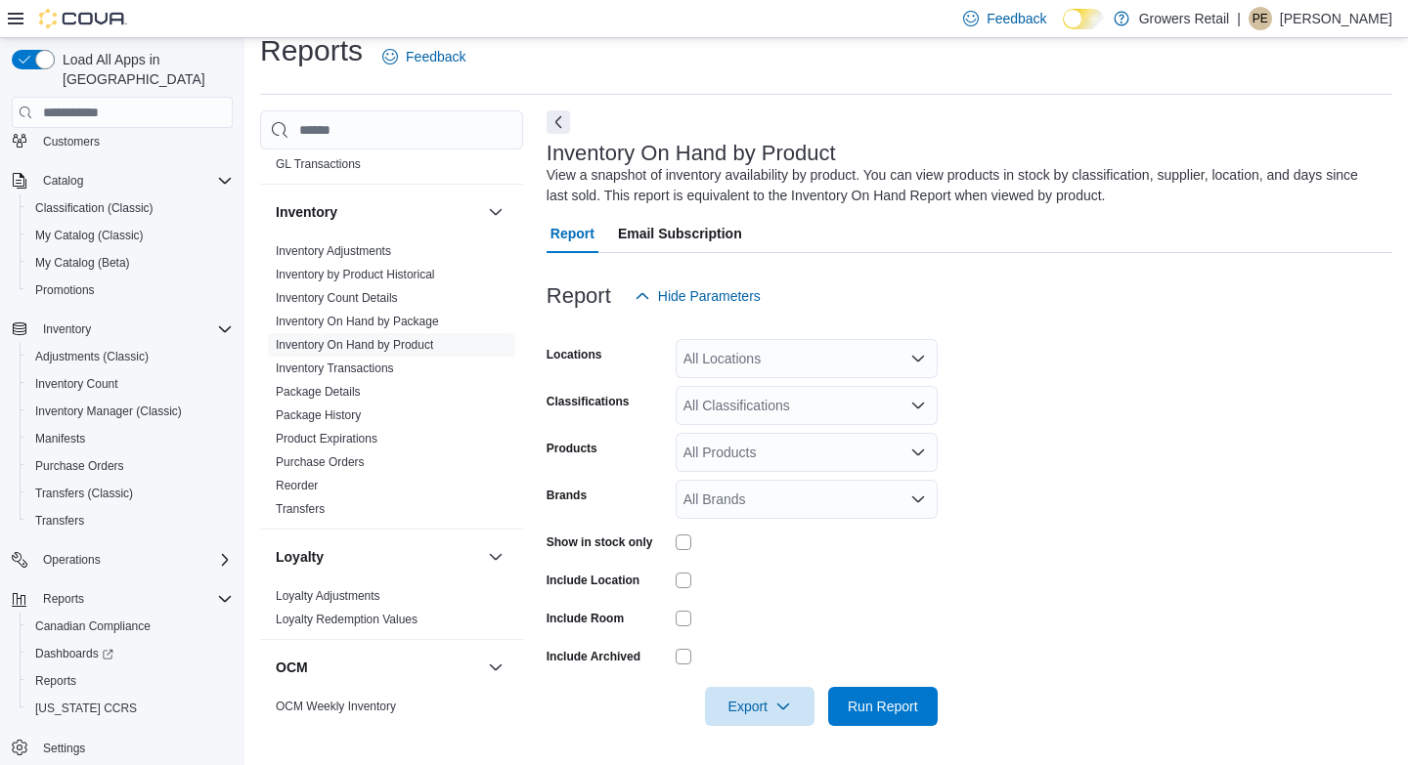
click at [717, 360] on div "All Locations" at bounding box center [806, 358] width 262 height 39
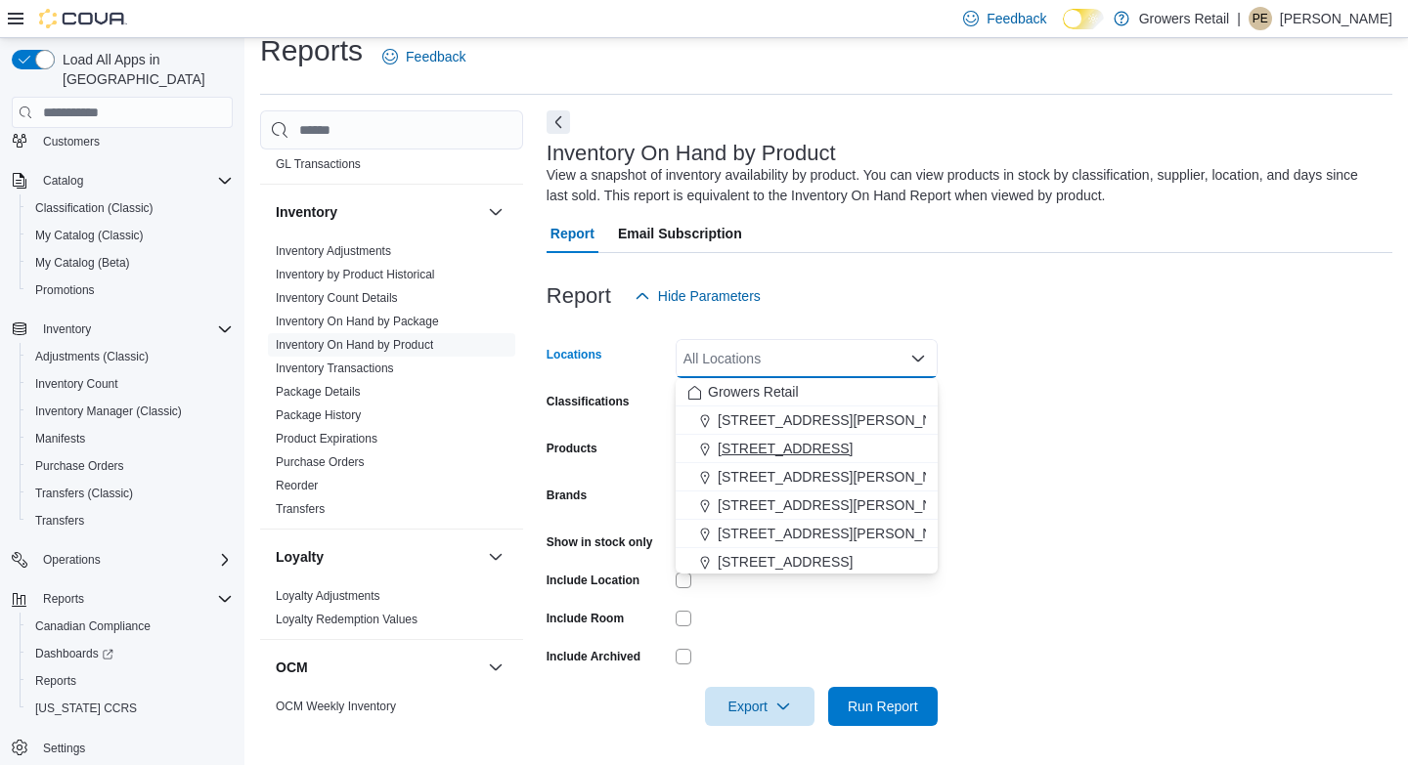
click at [736, 440] on span "1239 Bloor Street W" at bounding box center [784, 449] width 135 height 20
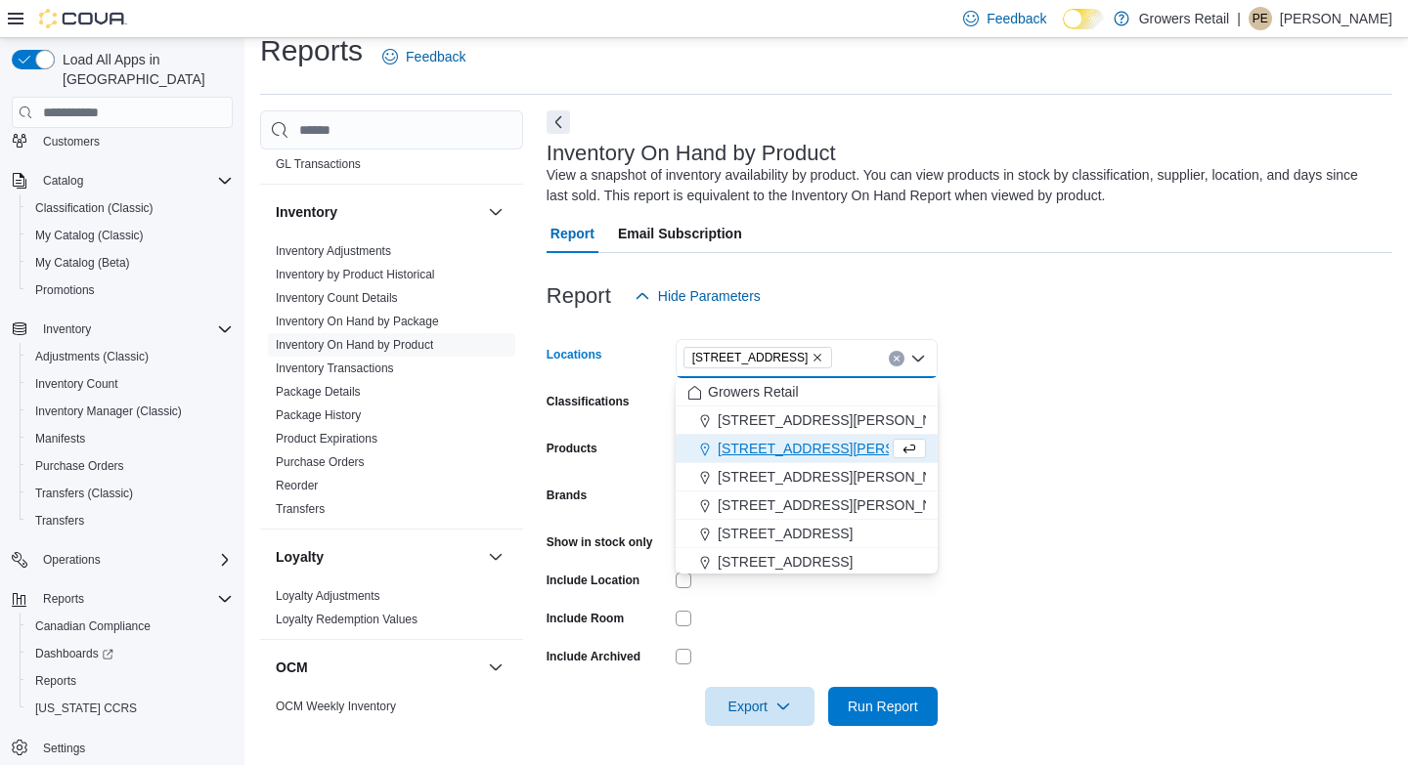
click at [1021, 393] on form "Locations 1239 Bloor Street W Combo box. Selected. 1239 Bloor Street W. Press B…" at bounding box center [968, 521] width 845 height 411
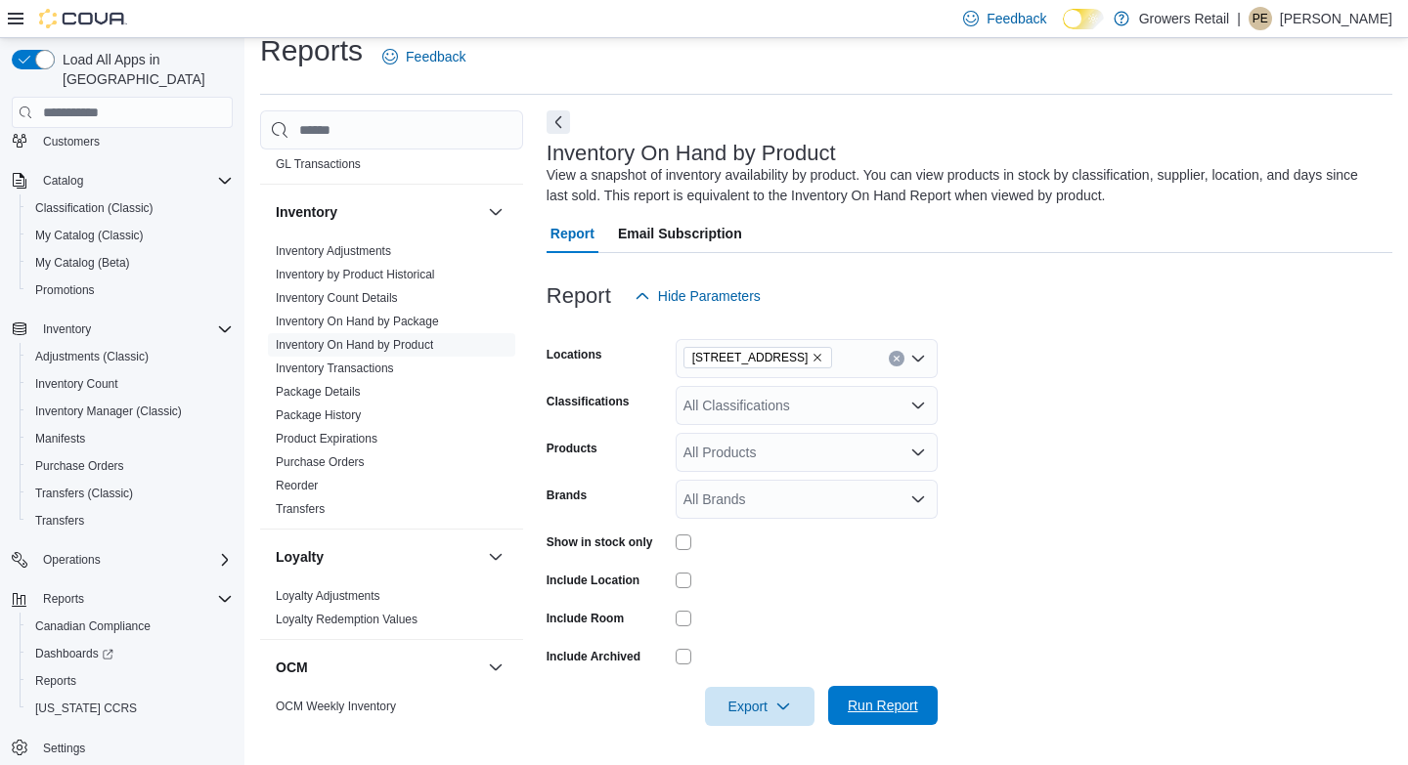
click at [880, 698] on span "Run Report" at bounding box center [882, 706] width 70 height 20
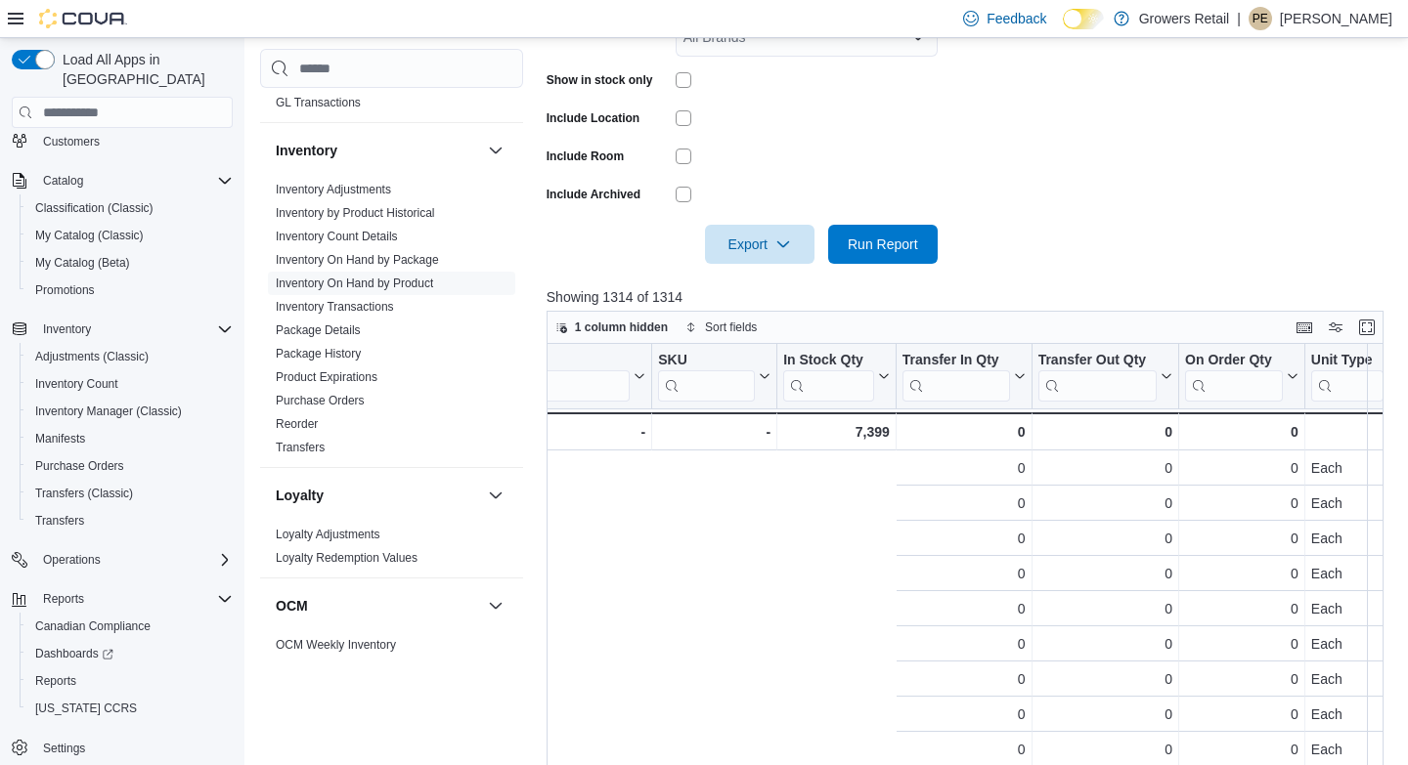
scroll to position [0, 1297]
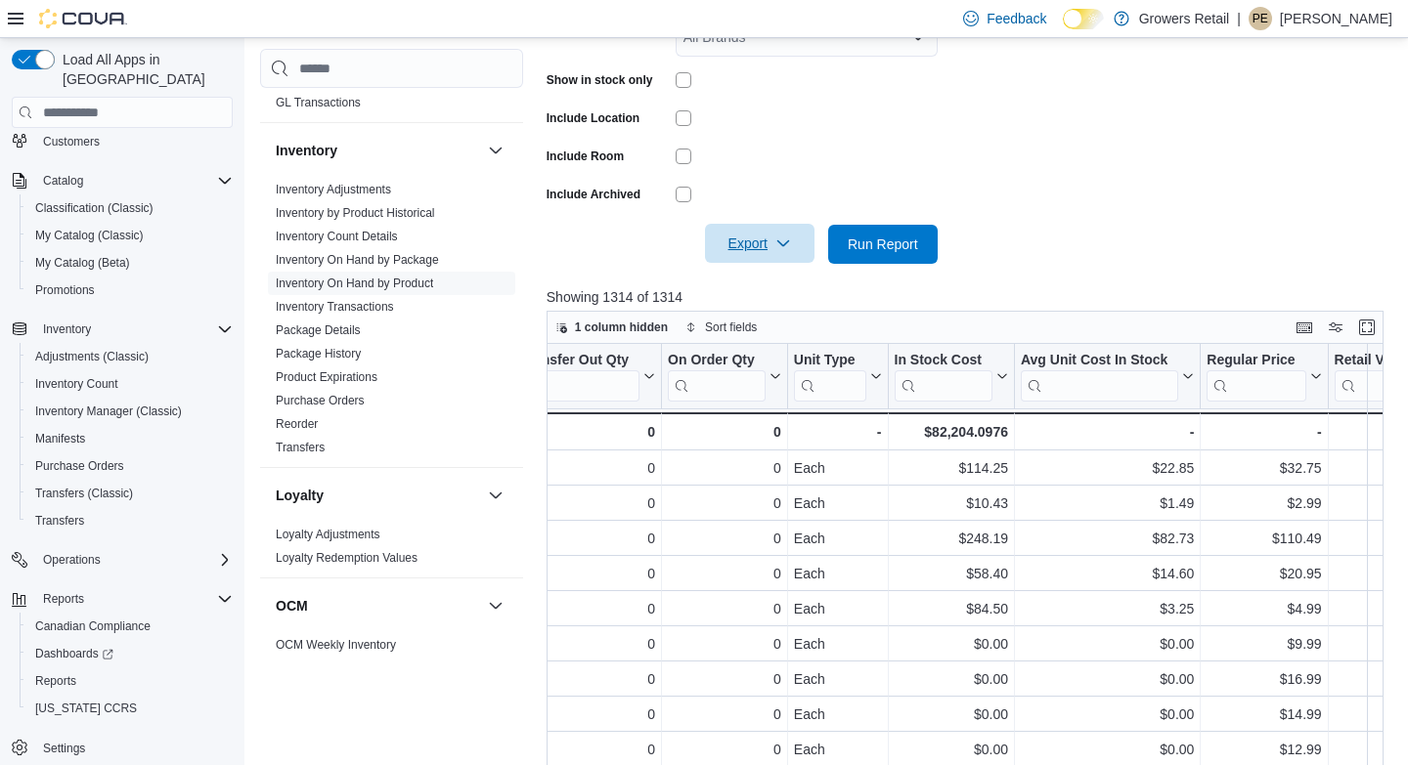
click at [774, 242] on span "Export" at bounding box center [759, 243] width 86 height 39
click at [758, 281] on span "Export to Excel" at bounding box center [760, 284] width 88 height 16
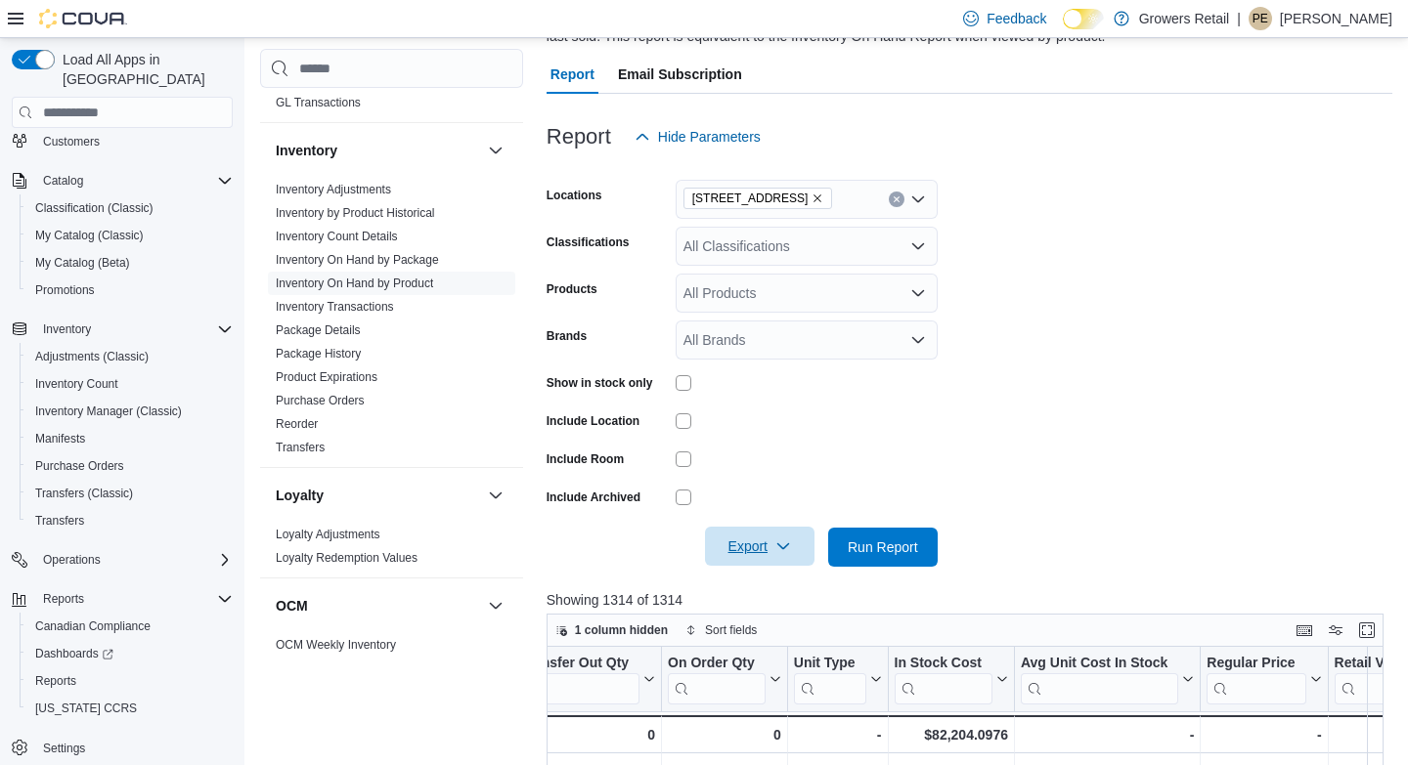
scroll to position [143, 0]
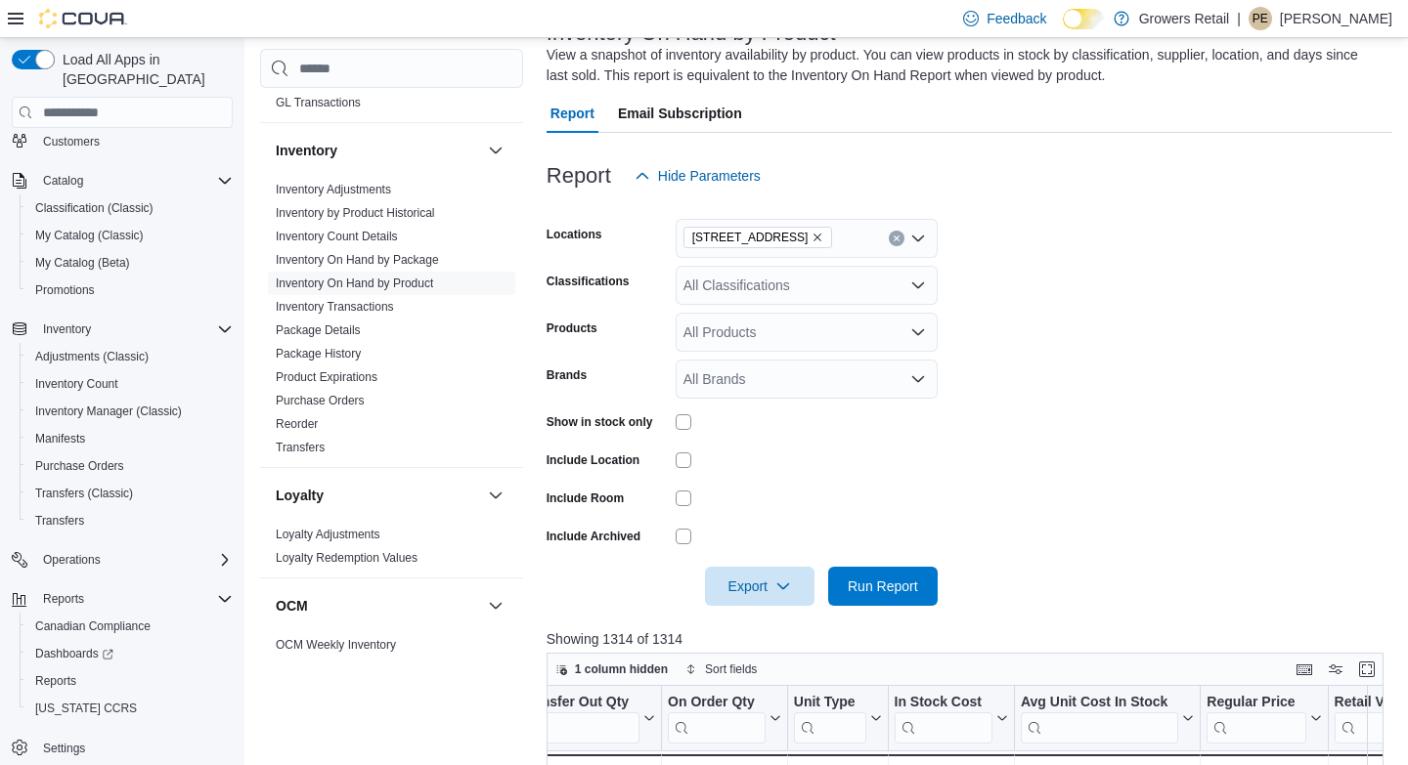
click at [1061, 565] on div at bounding box center [968, 559] width 845 height 16
click at [310, 420] on link "Reorder" at bounding box center [297, 424] width 42 height 14
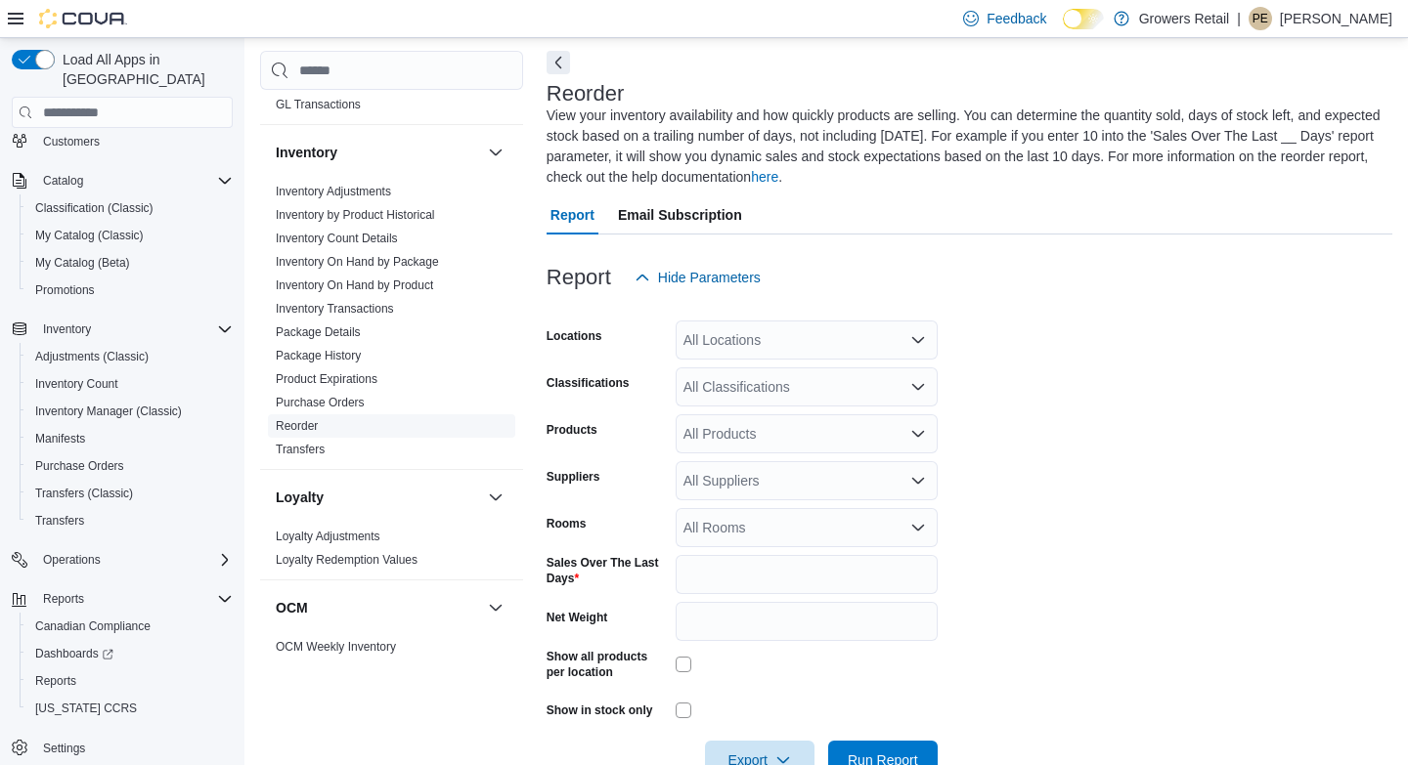
scroll to position [107, 0]
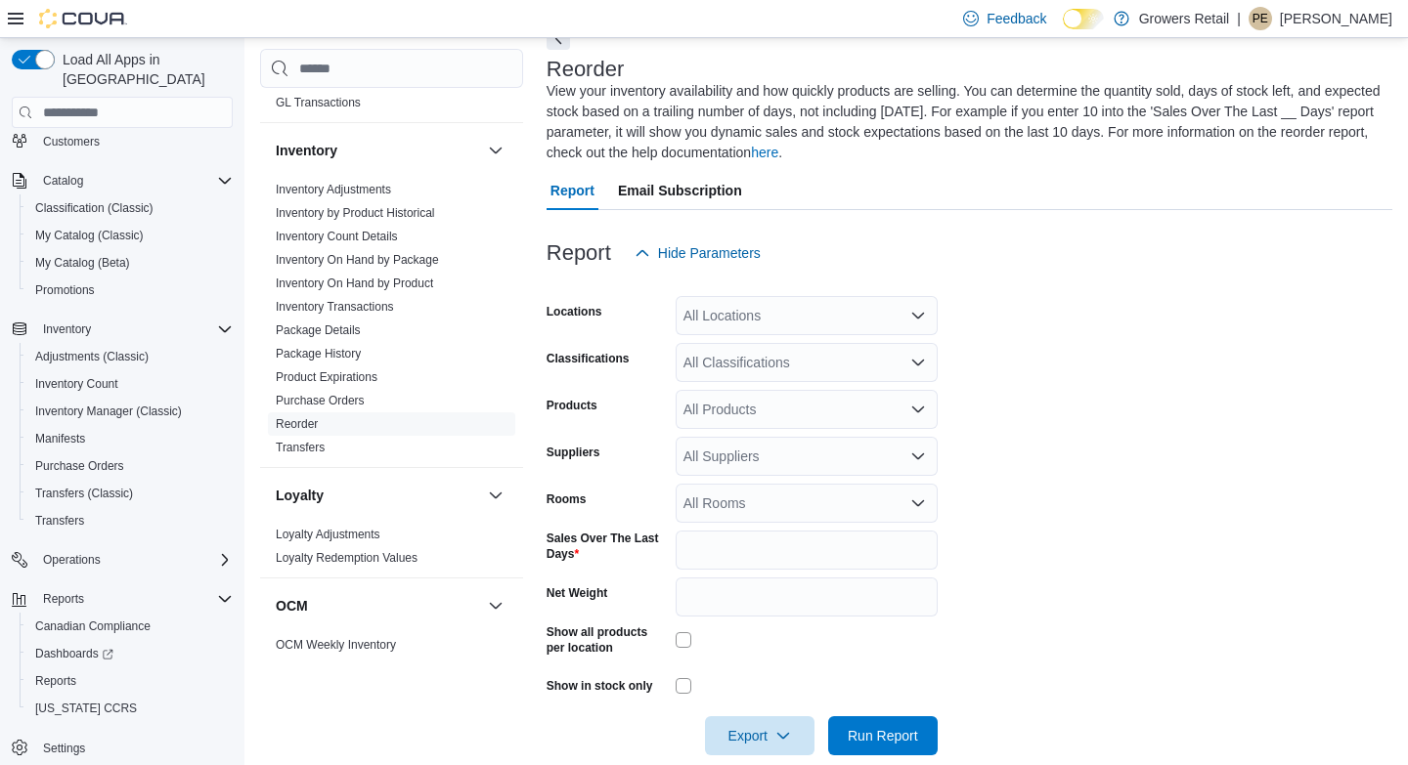
click at [777, 310] on div "All Locations" at bounding box center [806, 315] width 262 height 39
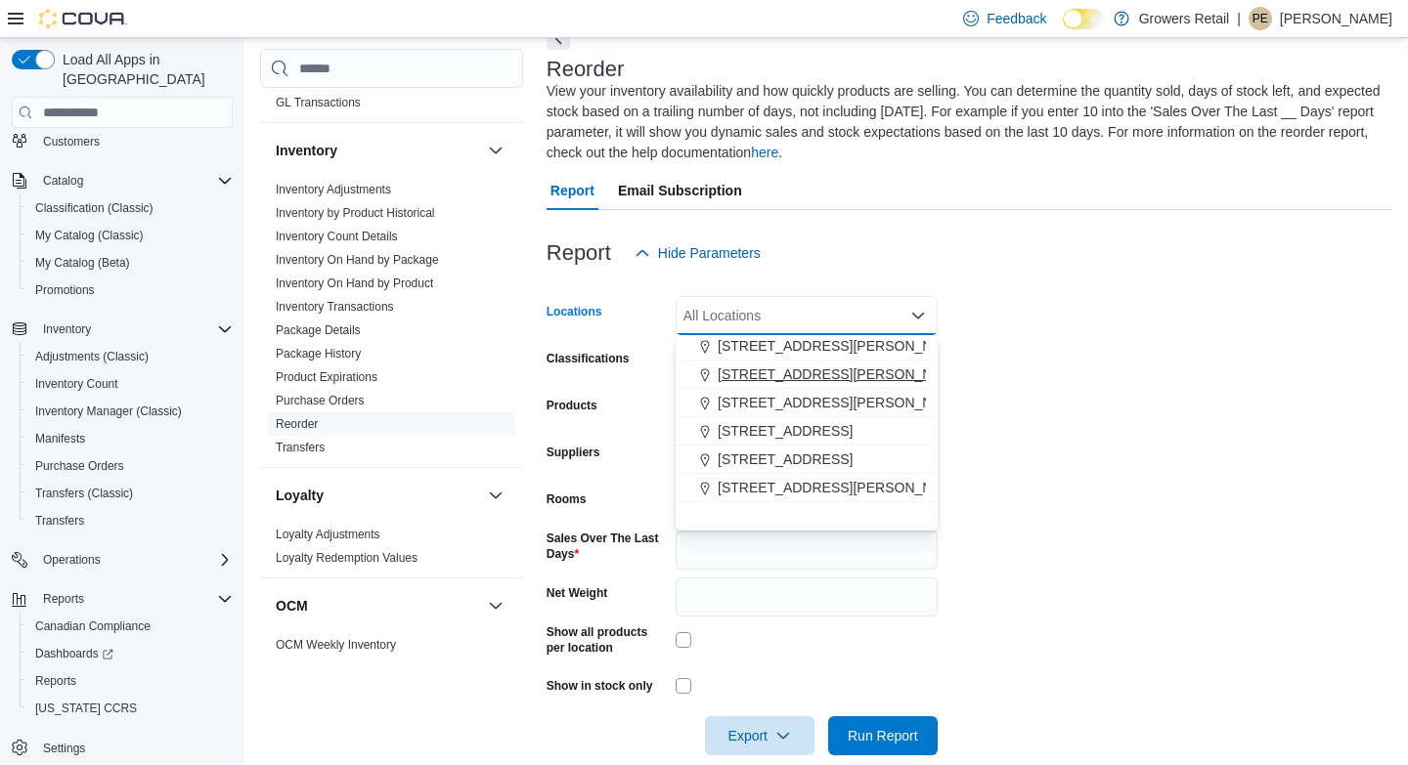
scroll to position [0, 0]
click at [776, 398] on span "1239 Bloor Street W" at bounding box center [784, 406] width 135 height 20
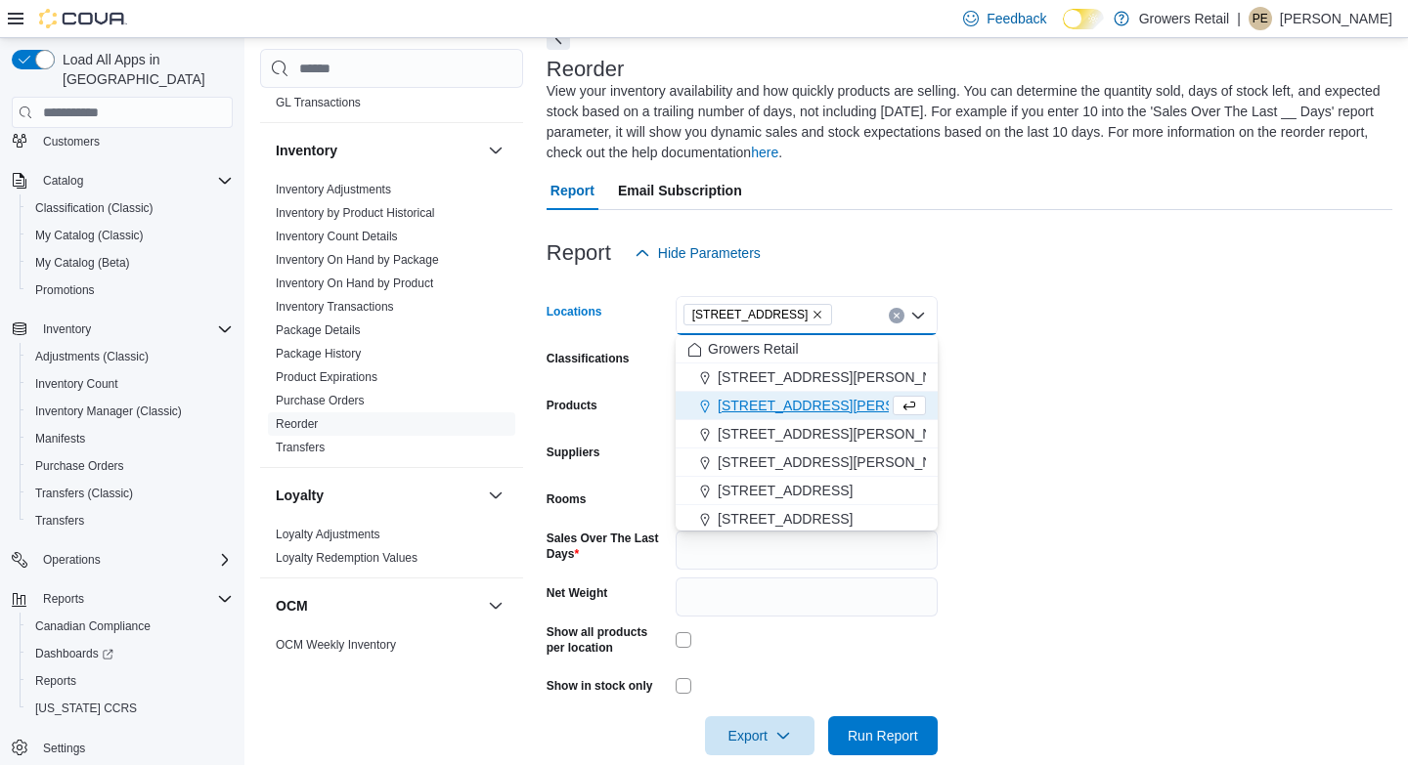
click at [958, 334] on form "Locations 1239 Bloor Street W Combo box. Selected. 1239 Bloor Street W. Press B…" at bounding box center [968, 514] width 845 height 483
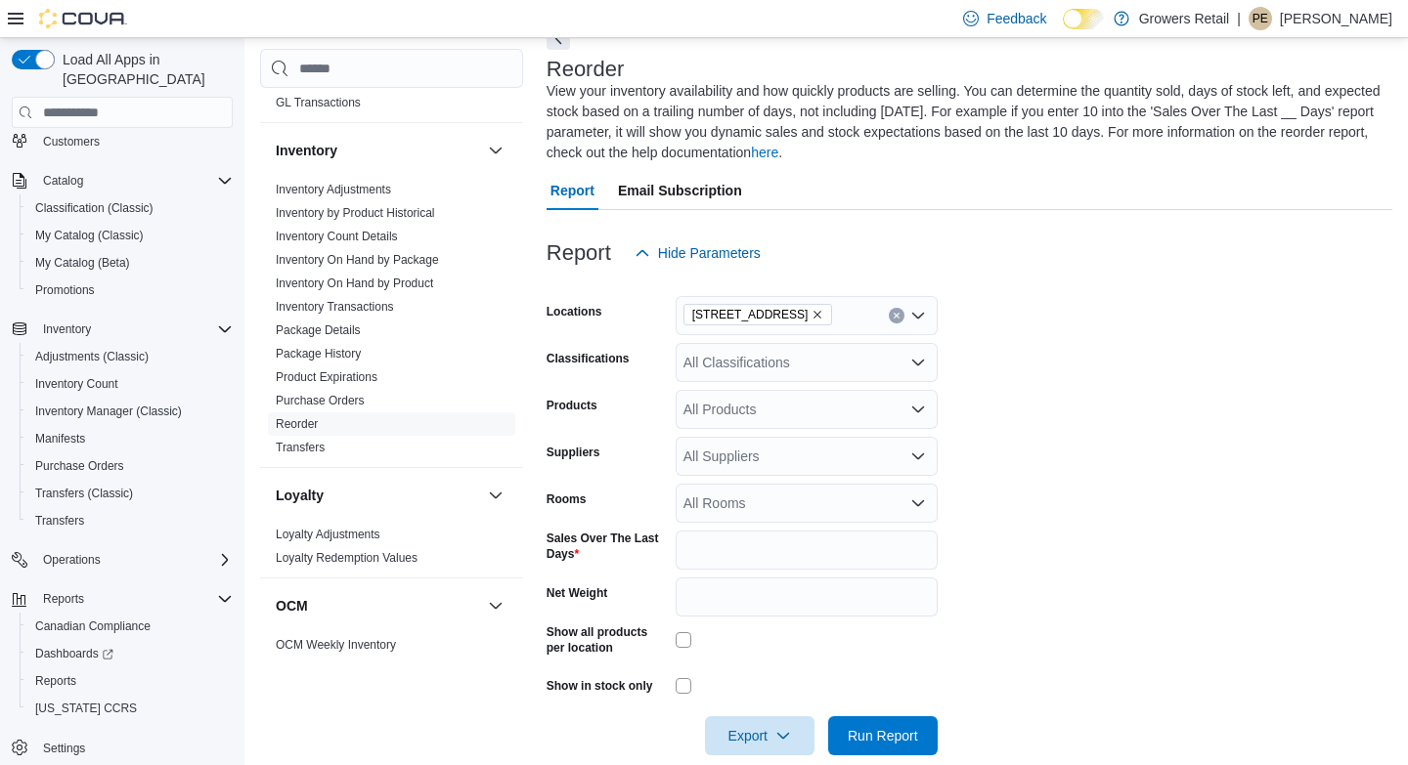
scroll to position [135, 0]
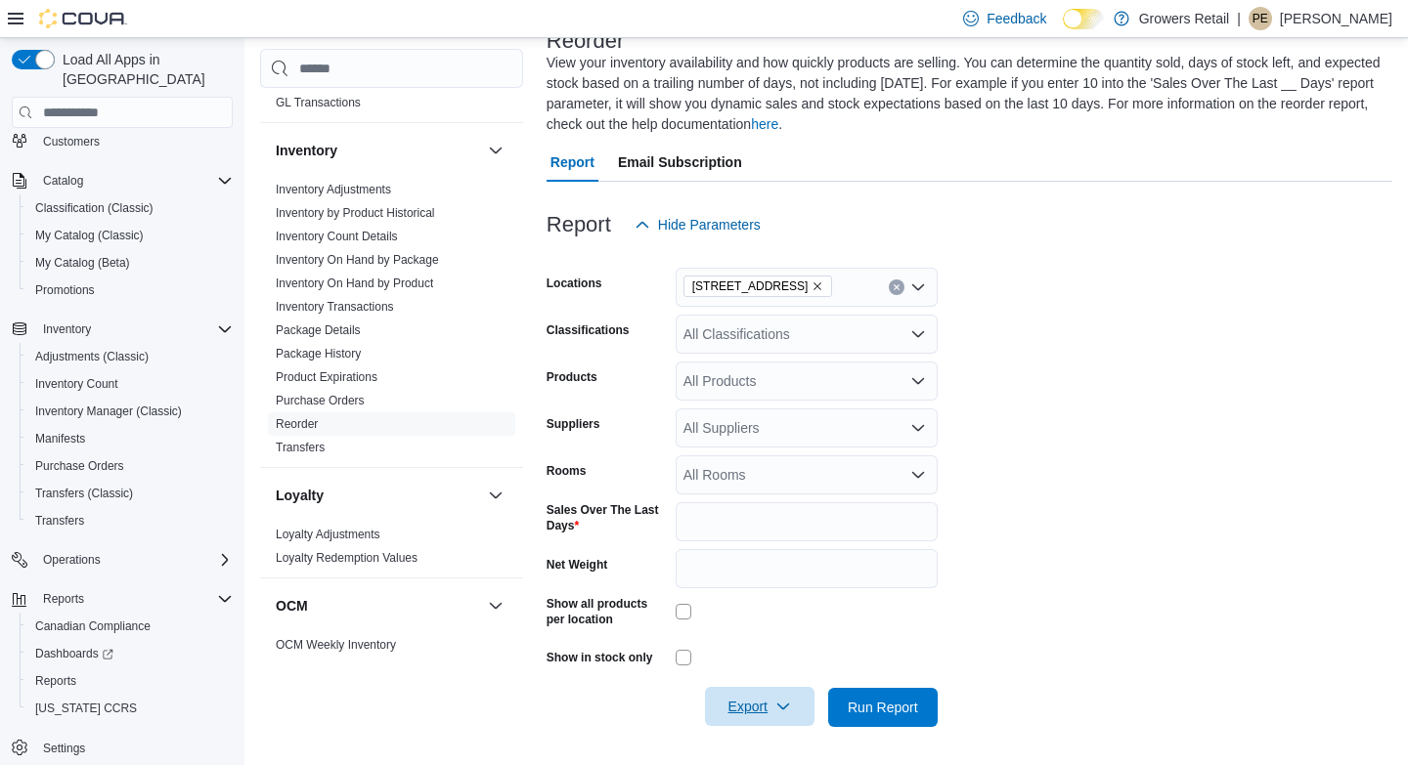
click at [771, 707] on span "Export" at bounding box center [759, 706] width 86 height 39
click at [747, 584] on span "Export to Excel" at bounding box center [760, 587] width 88 height 16
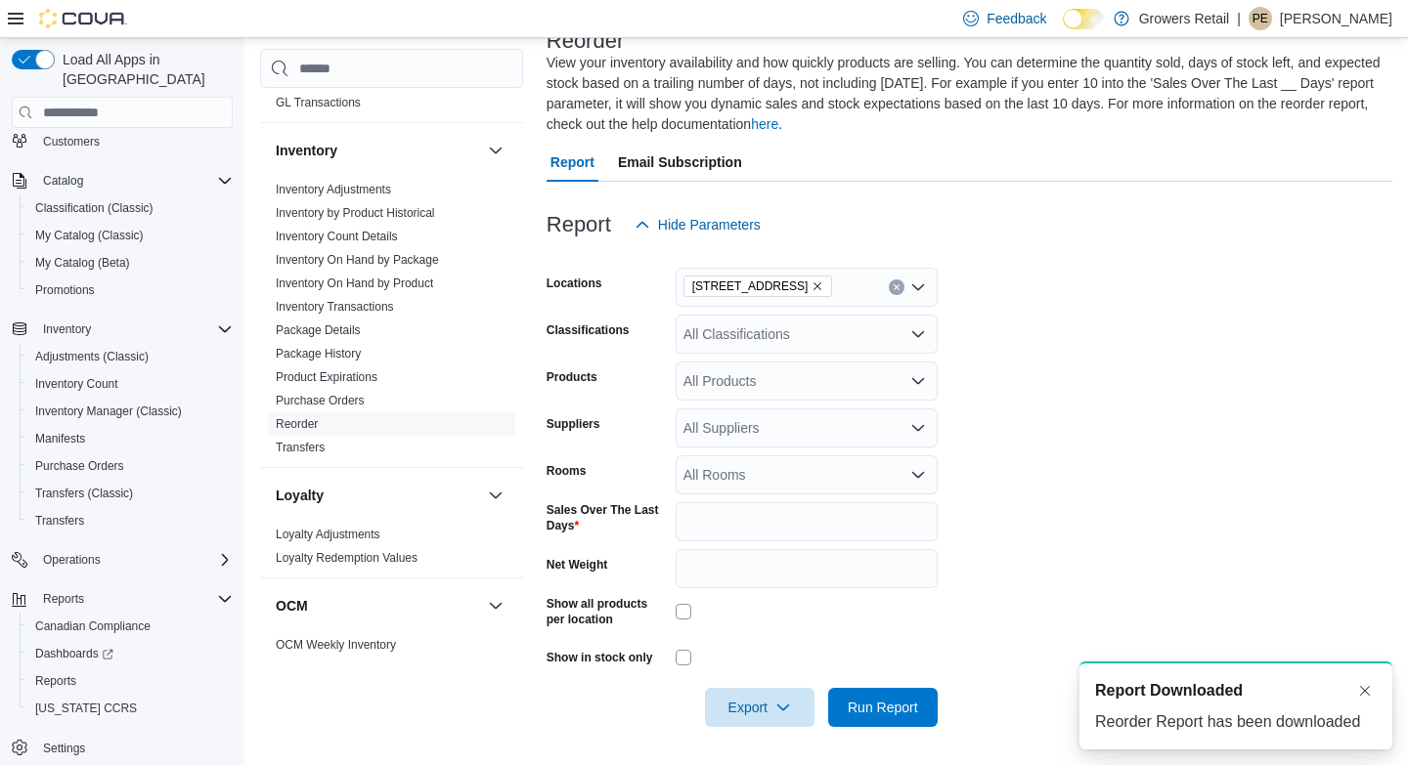
scroll to position [0, 0]
